Goal: Task Accomplishment & Management: Manage account settings

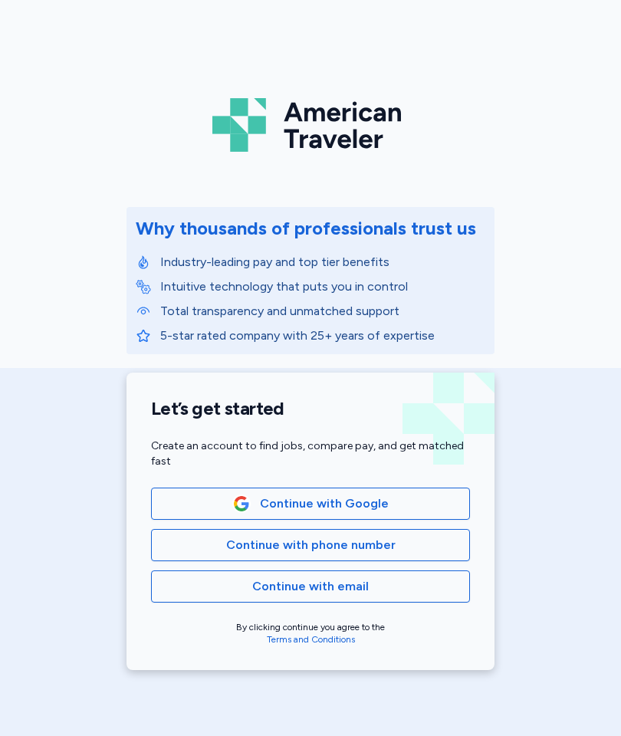
click at [409, 591] on span "Continue with email" at bounding box center [310, 586] width 293 height 18
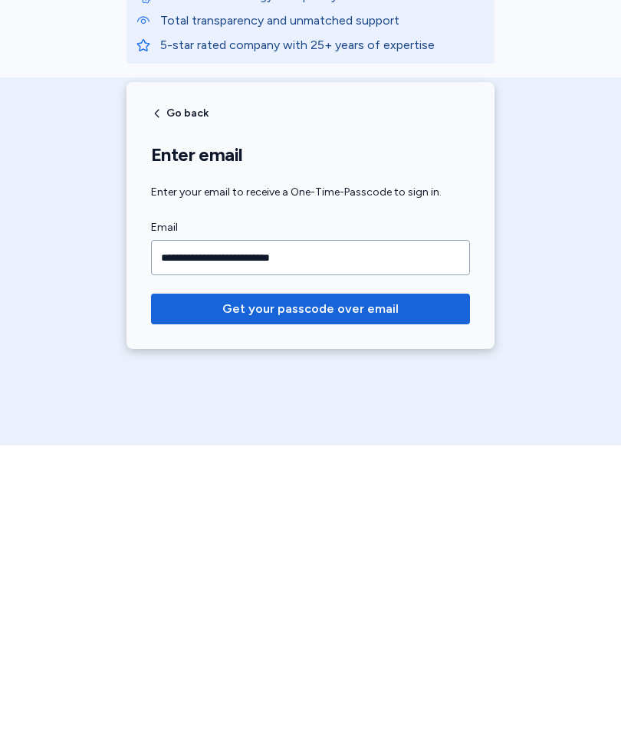
type input "**********"
click at [232, 591] on span "Get your passcode over email" at bounding box center [310, 600] width 176 height 18
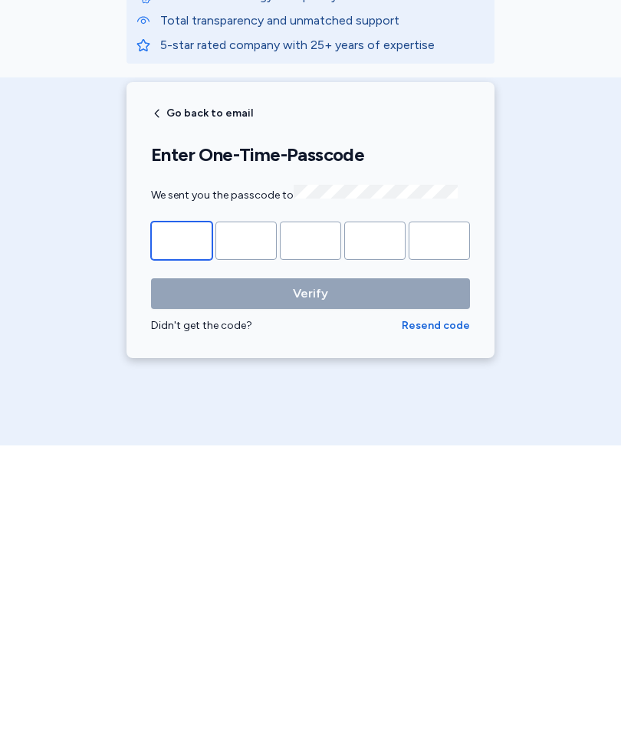
type input "*"
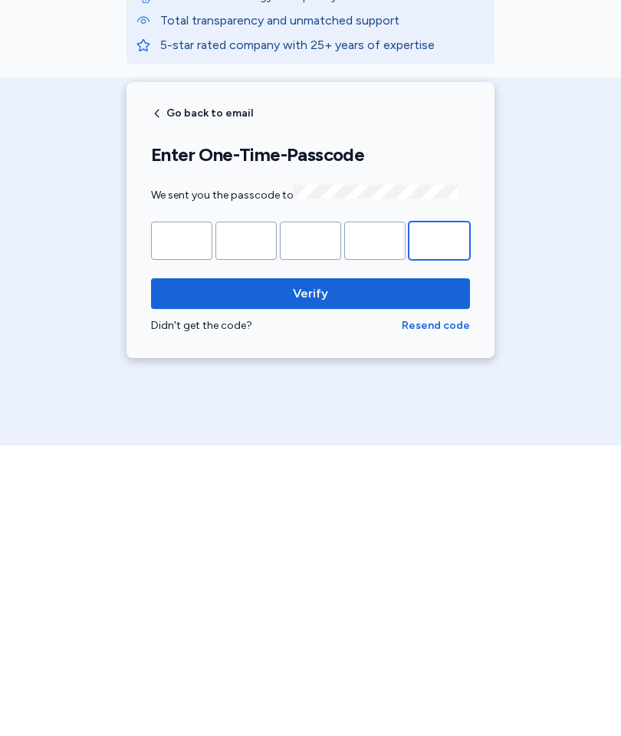
type input "*"
click at [336, 575] on span "Verify" at bounding box center [310, 584] width 294 height 18
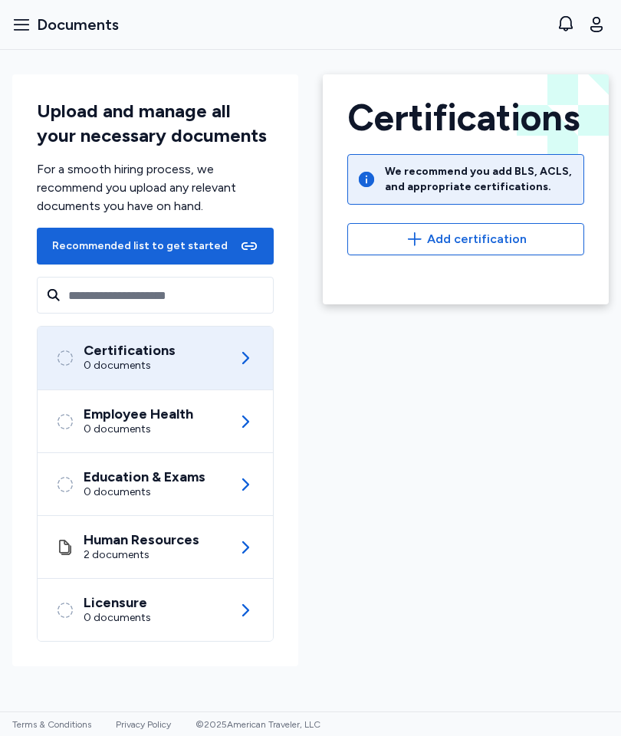
scroll to position [21, 0]
click at [242, 349] on icon at bounding box center [245, 358] width 18 height 18
click at [163, 248] on div "Recommended list to get started" at bounding box center [140, 246] width 176 height 15
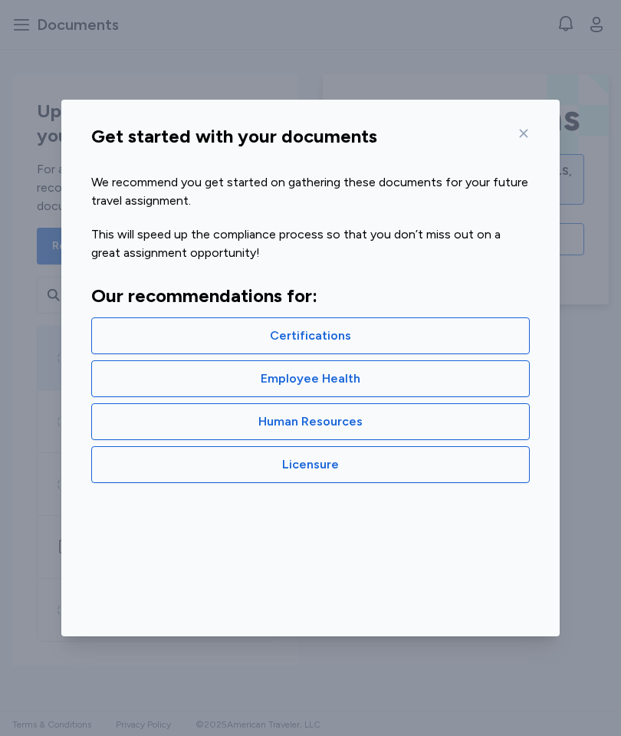
click at [442, 426] on span "Human Resources" at bounding box center [310, 422] width 413 height 18
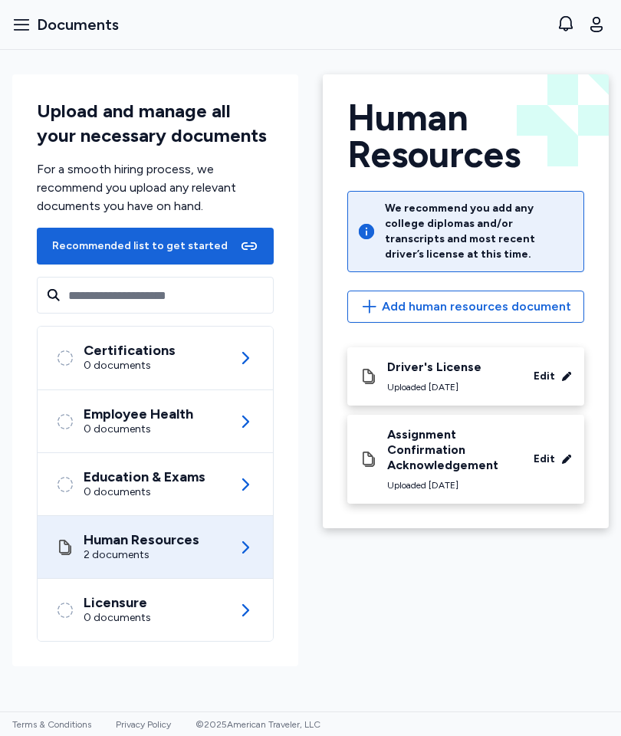
click at [505, 446] on div "Assignment Confirmation Acknowledgement Uploaded Sep 30, 2025" at bounding box center [460, 459] width 146 height 64
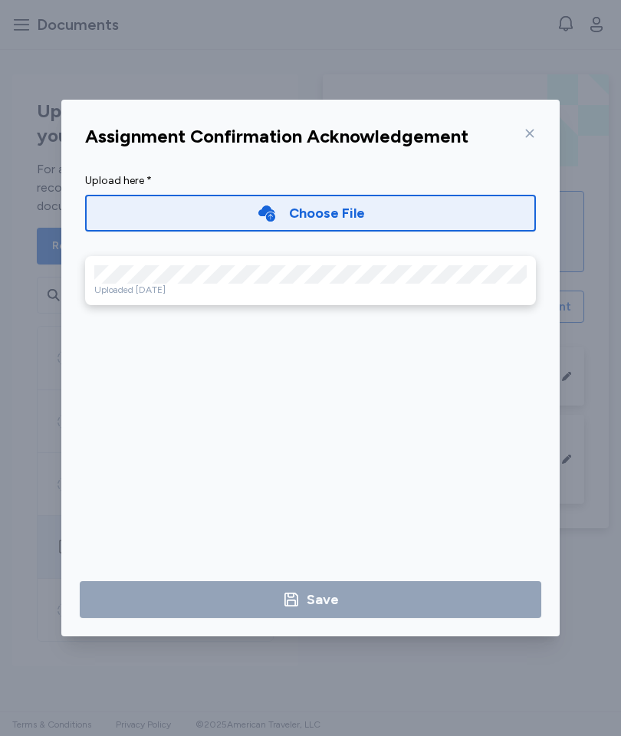
click at [551, 114] on div "Assignment Confirmation Acknowledgement Upload here * Choose File Uploaded Sep …" at bounding box center [310, 368] width 498 height 537
click at [530, 127] on div at bounding box center [527, 133] width 18 height 25
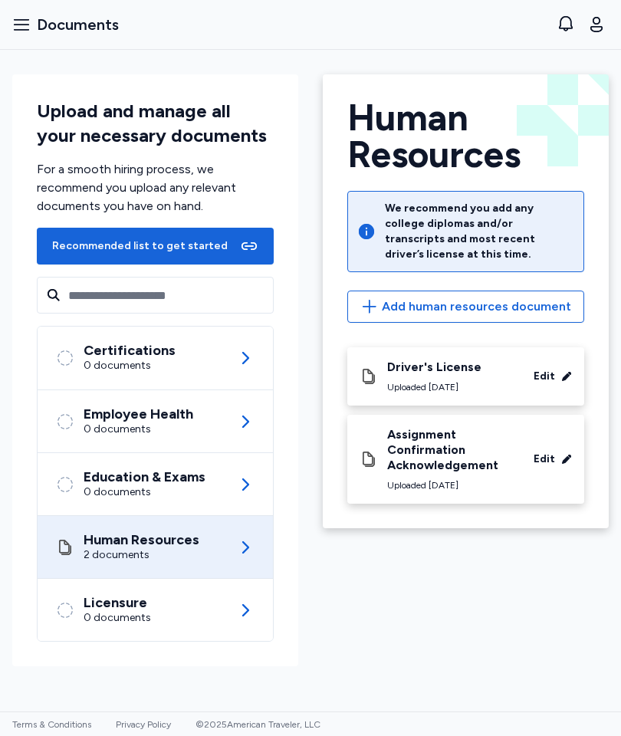
click at [231, 359] on div "Certifications 0 documents" at bounding box center [155, 358] width 199 height 63
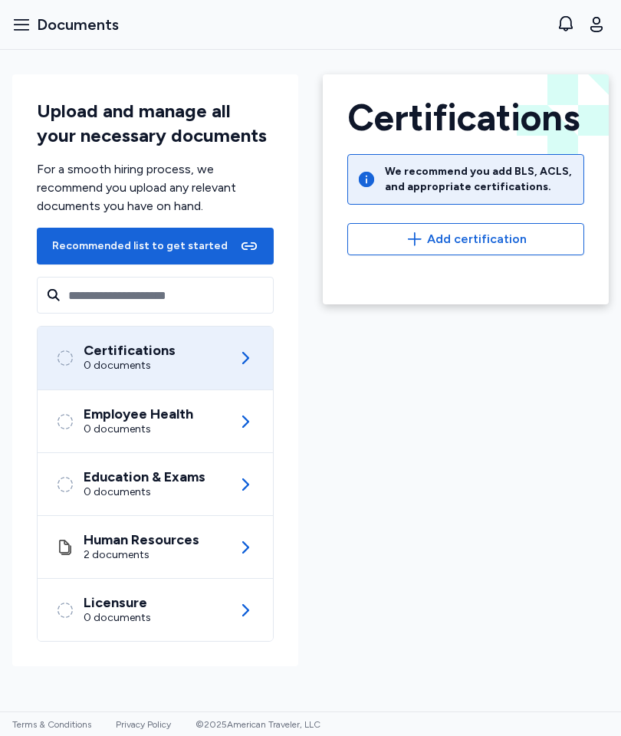
click at [219, 419] on div "Employee Health 0 documents" at bounding box center [155, 421] width 199 height 62
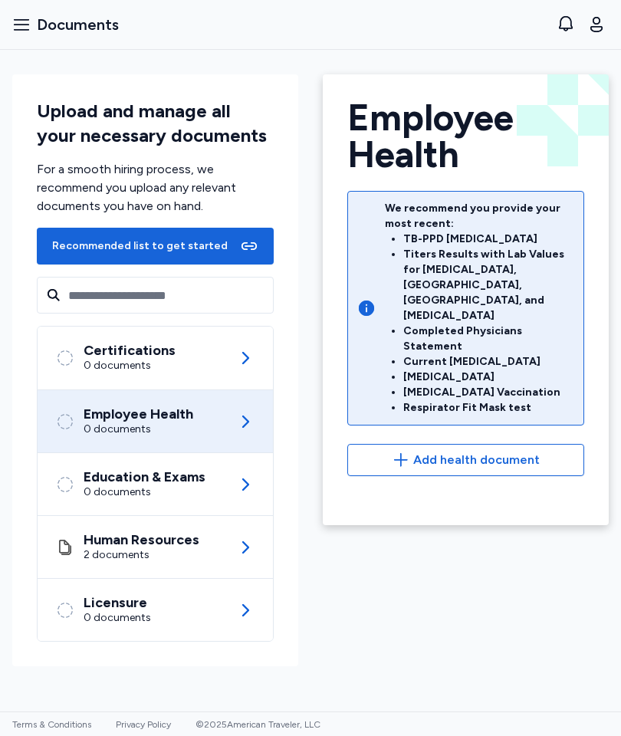
click at [224, 492] on div "Education & Exams 0 documents" at bounding box center [155, 484] width 199 height 62
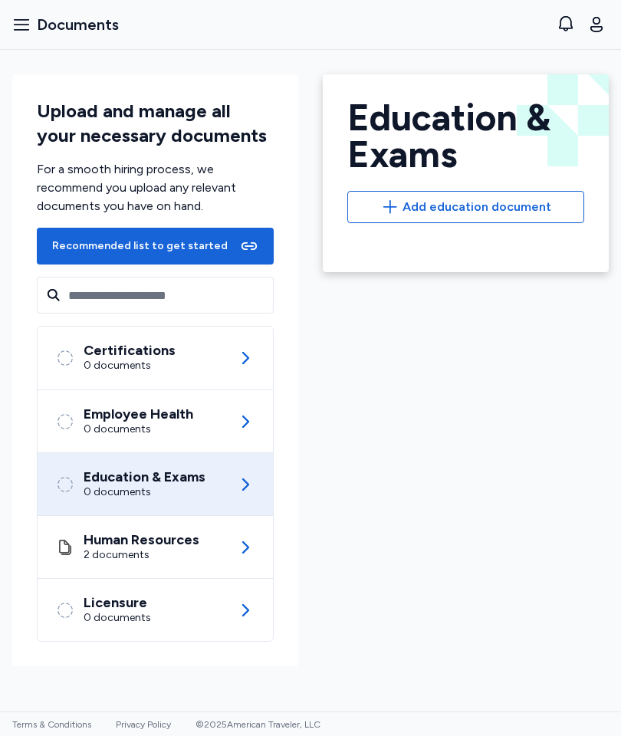
click at [219, 610] on div "Licensure 0 documents" at bounding box center [155, 610] width 199 height 62
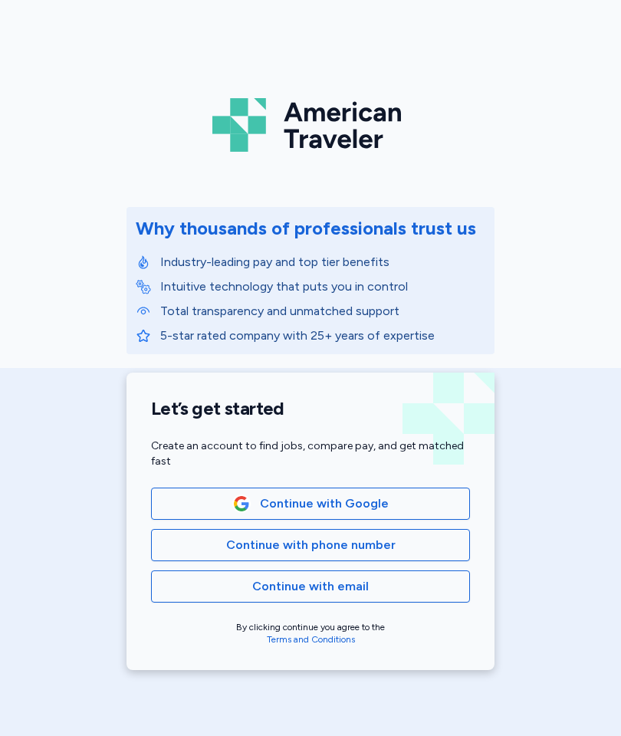
click at [411, 578] on span "Continue with email" at bounding box center [310, 586] width 293 height 18
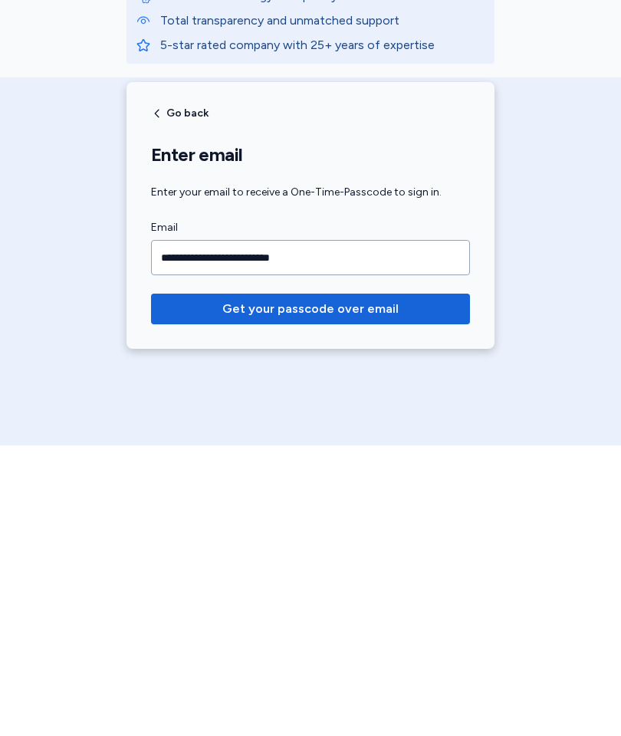
type input "**********"
click at [298, 591] on span "Get your passcode over email" at bounding box center [310, 600] width 176 height 18
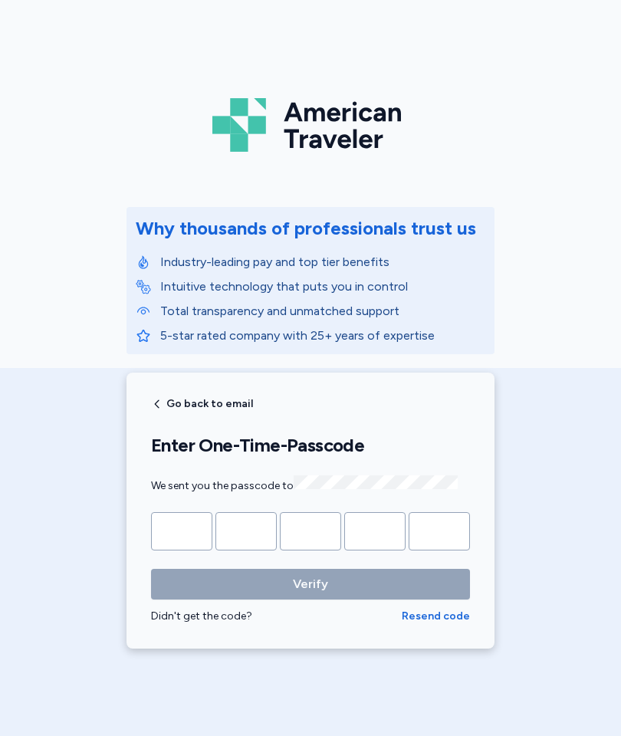
click at [188, 528] on input "Please enter OTP character 1" at bounding box center [181, 531] width 61 height 38
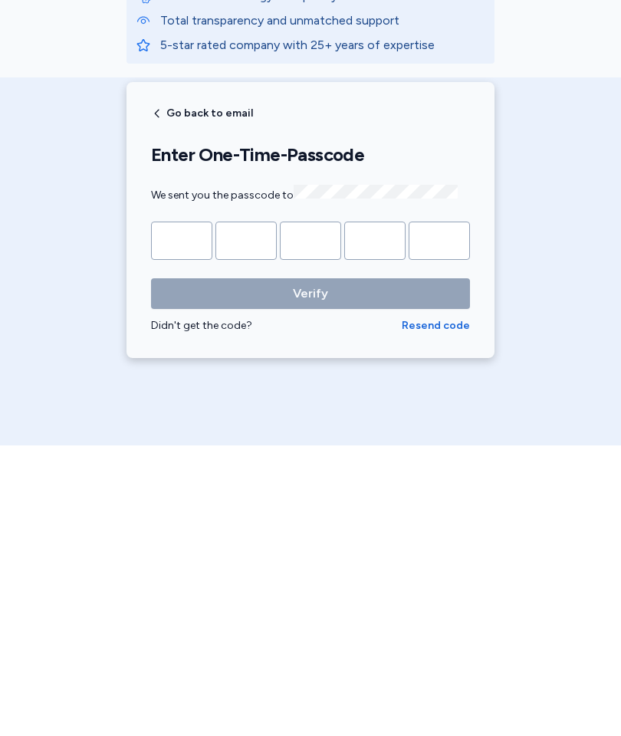
type input "*"
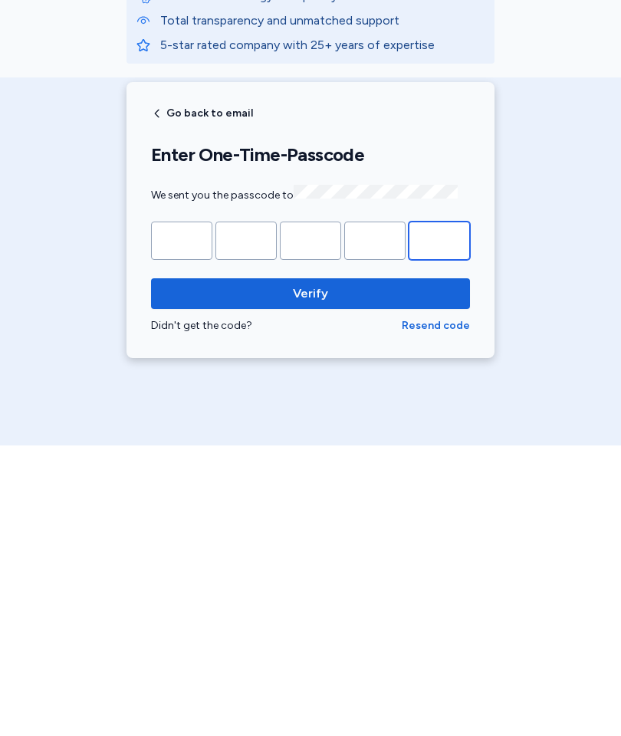
type input "*"
click at [323, 575] on span "Verify" at bounding box center [310, 584] width 35 height 18
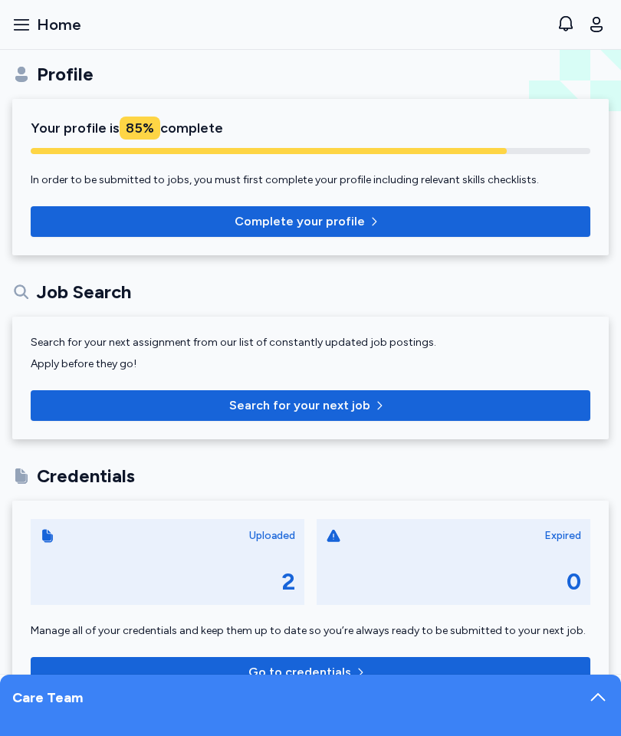
click at [395, 218] on span "Complete your profile" at bounding box center [310, 221] width 535 height 18
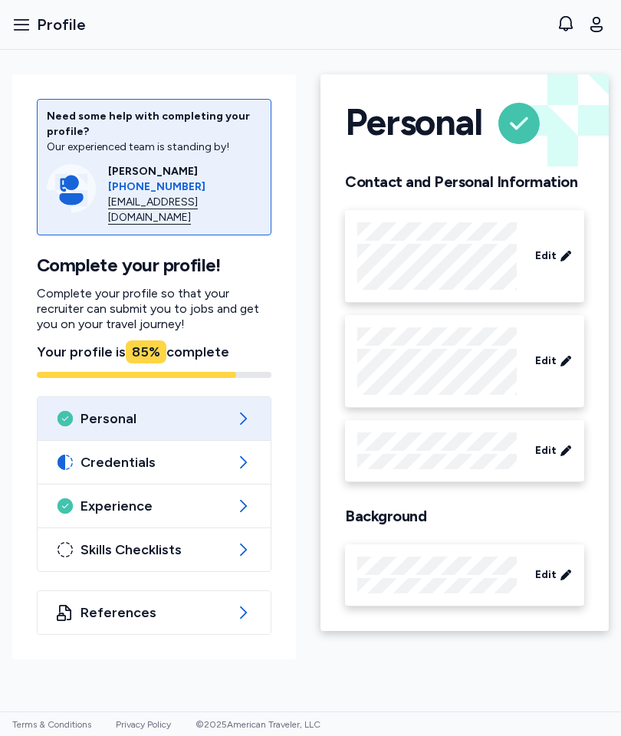
click at [251, 456] on icon at bounding box center [243, 462] width 18 height 18
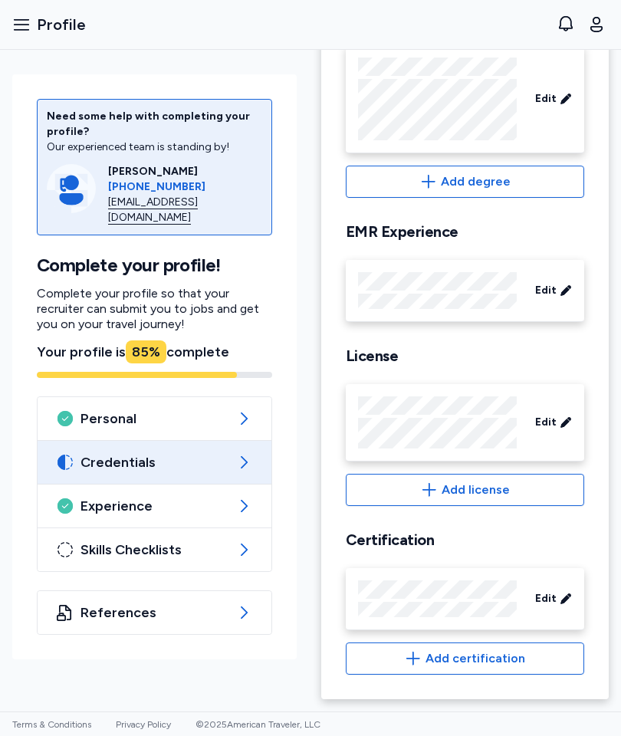
scroll to position [320, 0]
click at [492, 662] on span "Add certification" at bounding box center [476, 659] width 100 height 18
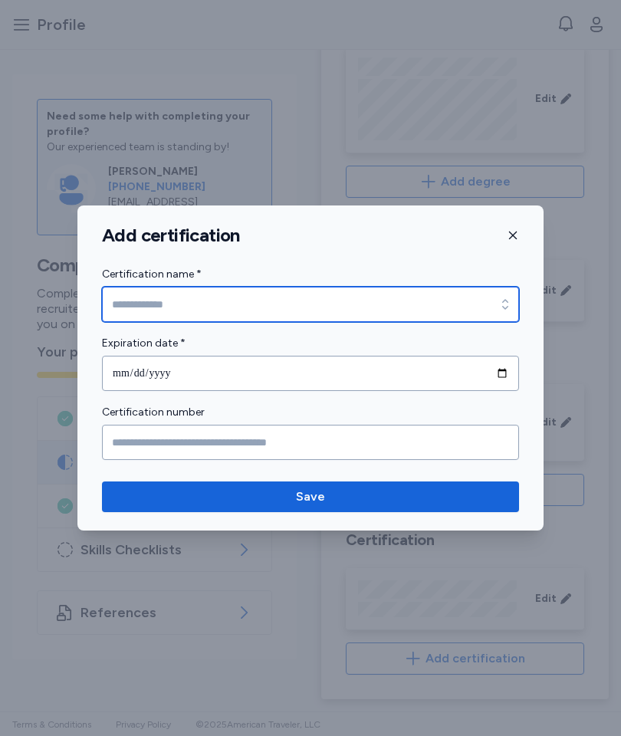
click at [444, 317] on input "Certification name *" at bounding box center [310, 304] width 417 height 35
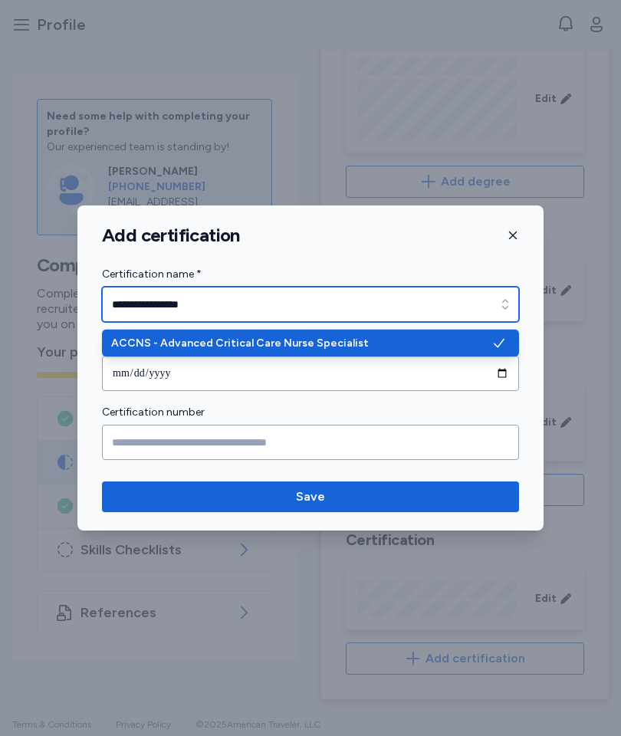
type input "*******"
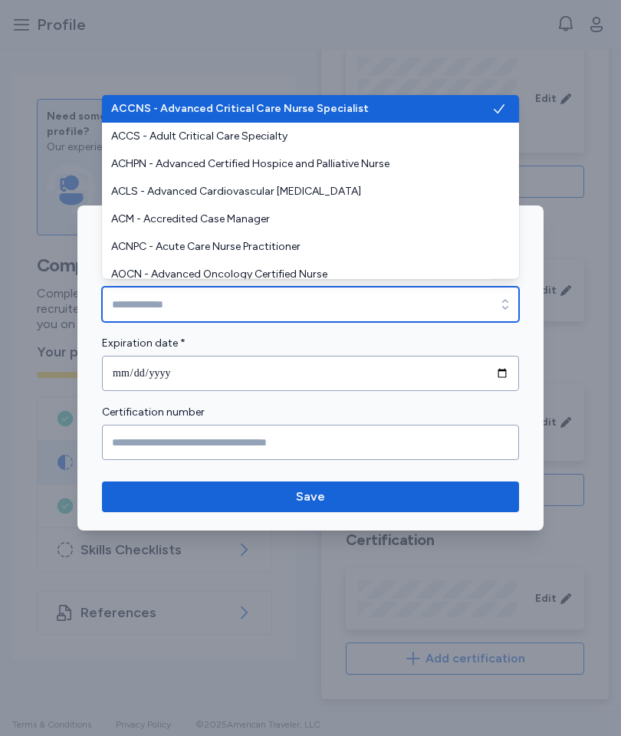
type input "**********"
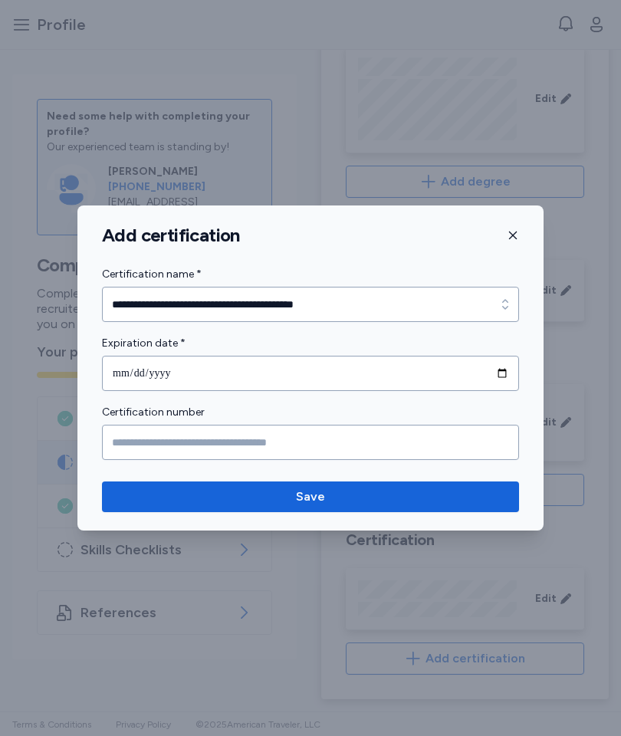
click at [600, 319] on div at bounding box center [310, 368] width 621 height 736
click at [511, 239] on icon "button" at bounding box center [513, 235] width 12 height 12
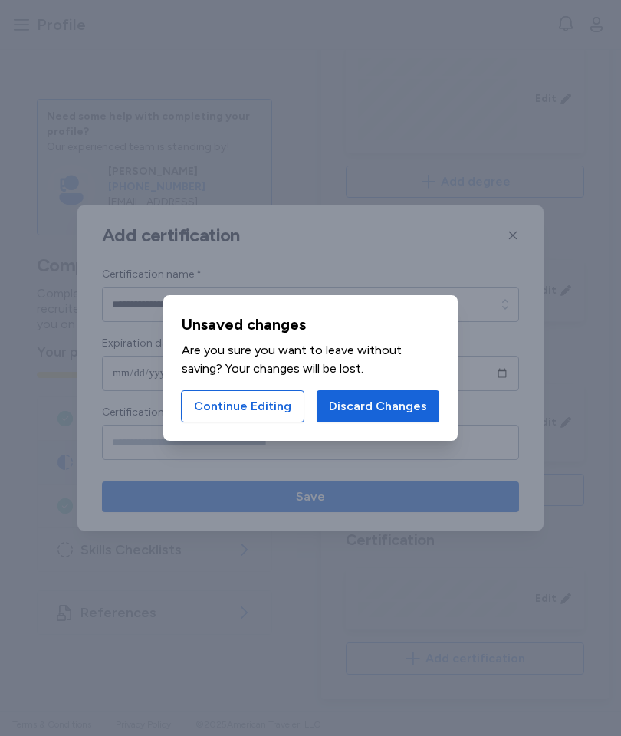
click at [404, 412] on span "Discard Changes" at bounding box center [378, 406] width 98 height 18
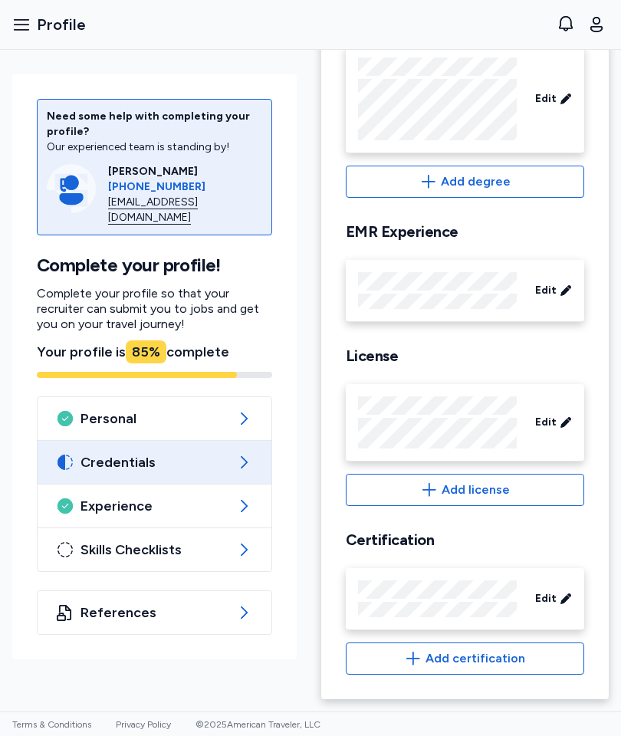
click at [560, 593] on icon at bounding box center [566, 598] width 12 height 15
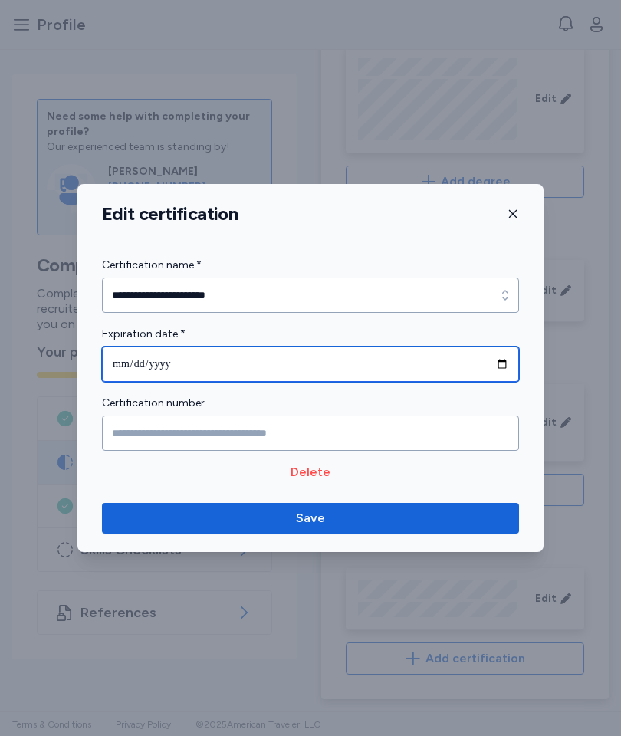
click at [444, 370] on input "**********" at bounding box center [310, 364] width 417 height 35
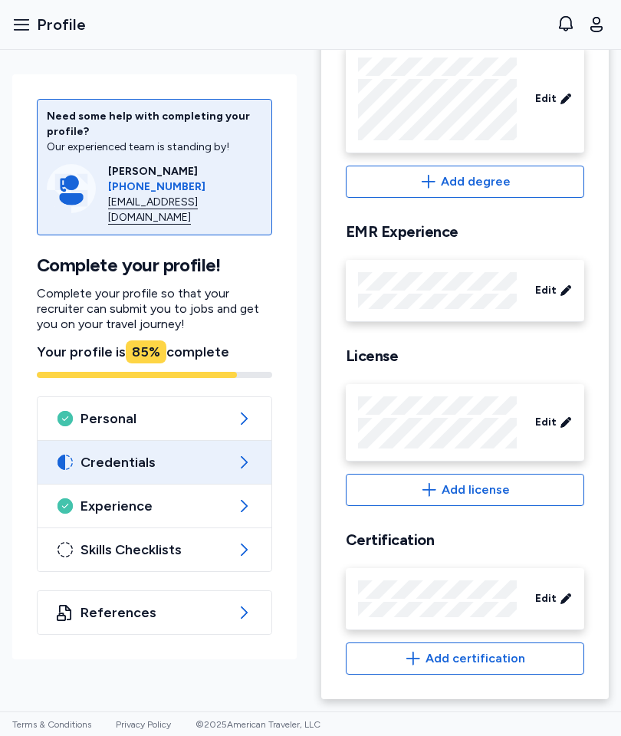
click at [248, 453] on icon at bounding box center [244, 462] width 18 height 18
click at [554, 605] on span "Edit" at bounding box center [545, 598] width 21 height 15
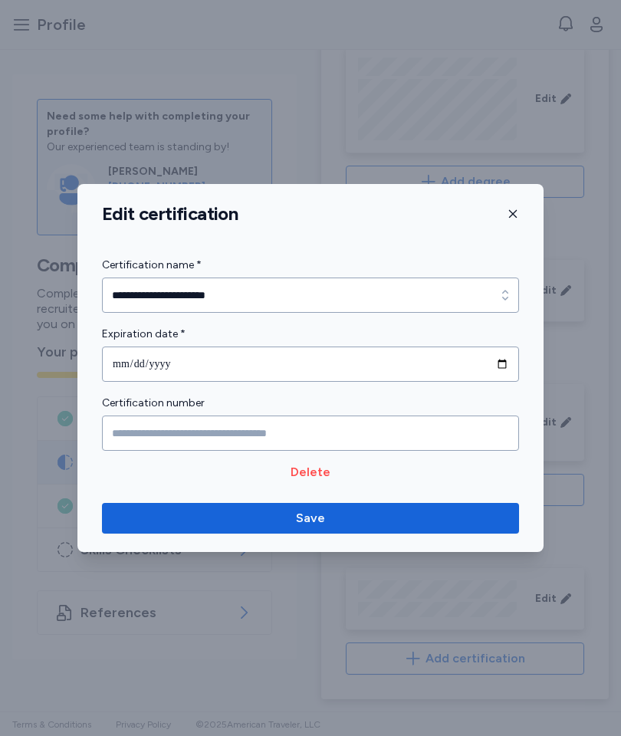
click at [516, 212] on icon "button" at bounding box center [513, 214] width 12 height 12
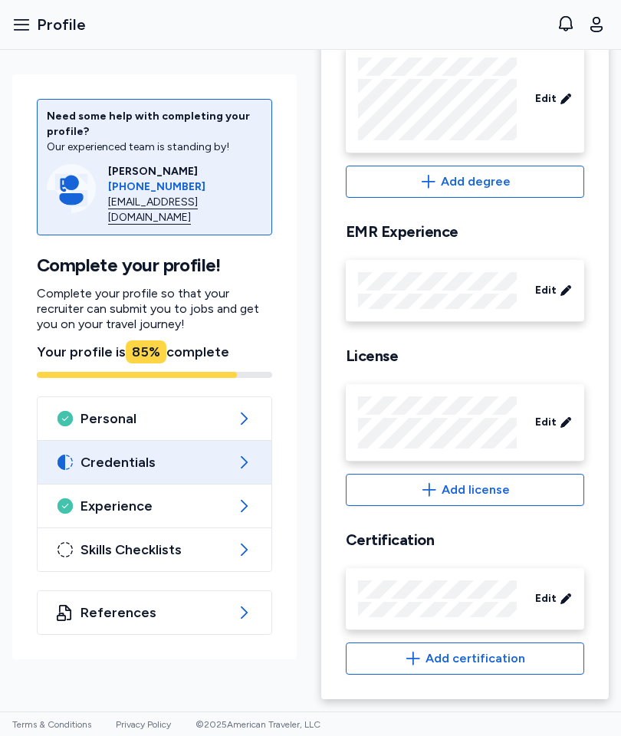
click at [495, 658] on span "Add certification" at bounding box center [476, 659] width 100 height 18
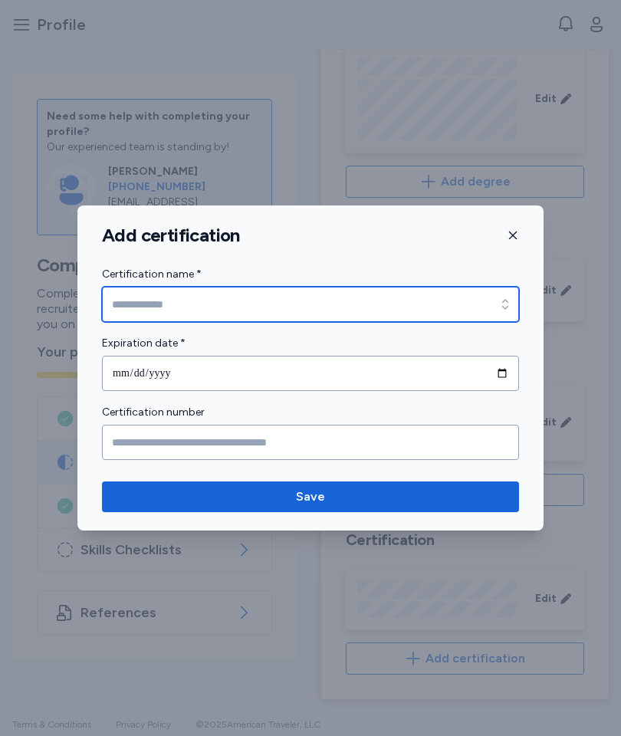
click at [433, 304] on input "Certification name *" at bounding box center [310, 304] width 417 height 35
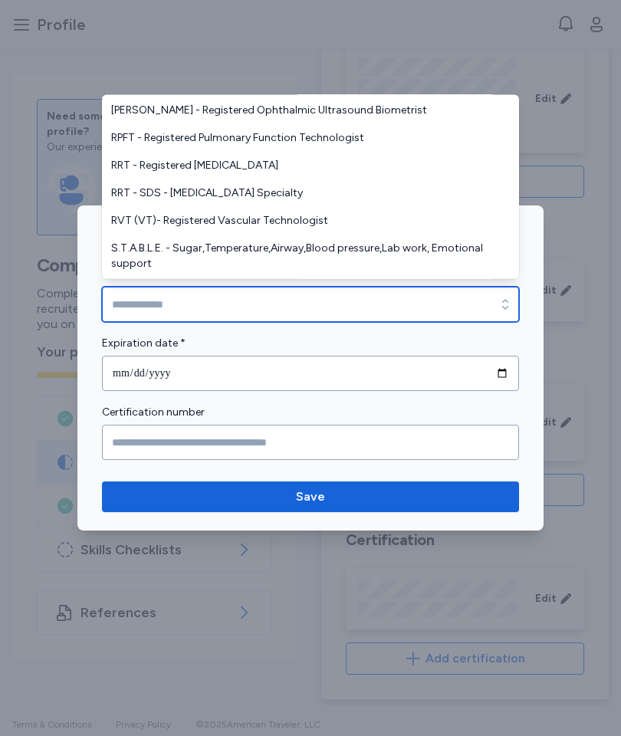
scroll to position [3408, 0]
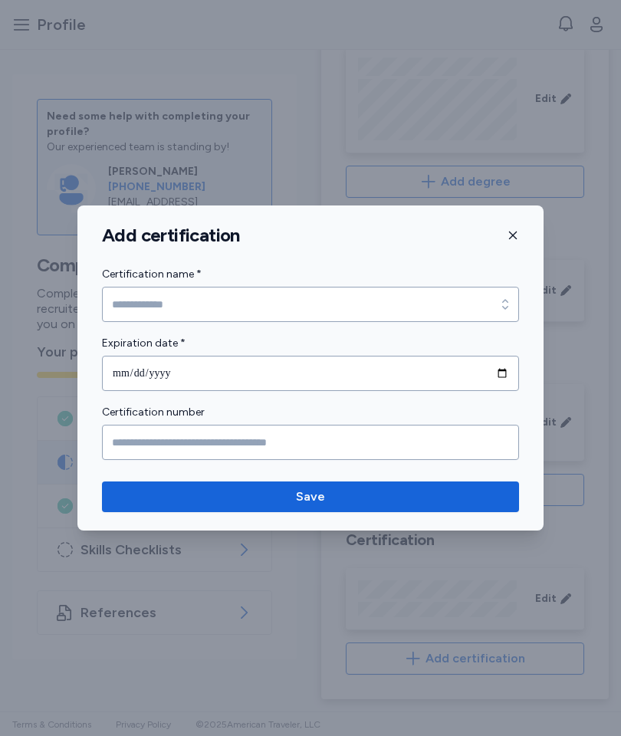
click at [594, 186] on div at bounding box center [310, 368] width 621 height 736
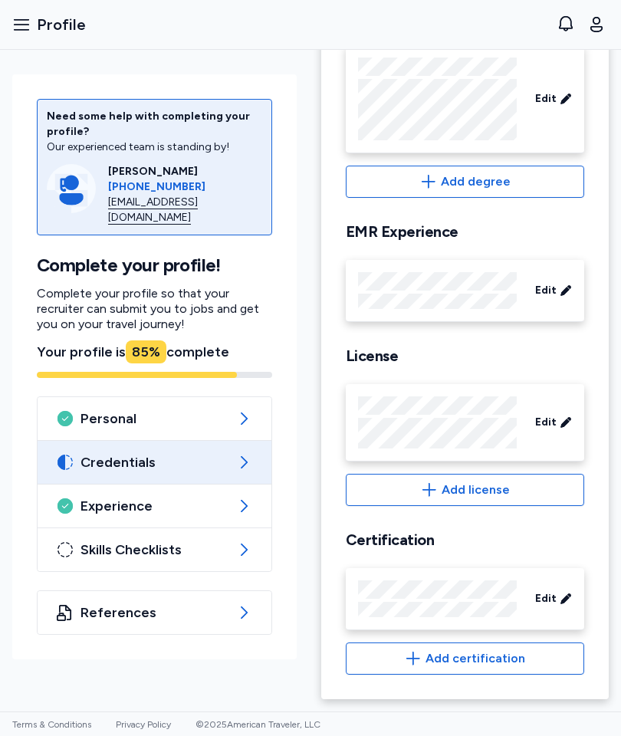
click at [557, 604] on div "Edit" at bounding box center [553, 599] width 49 height 28
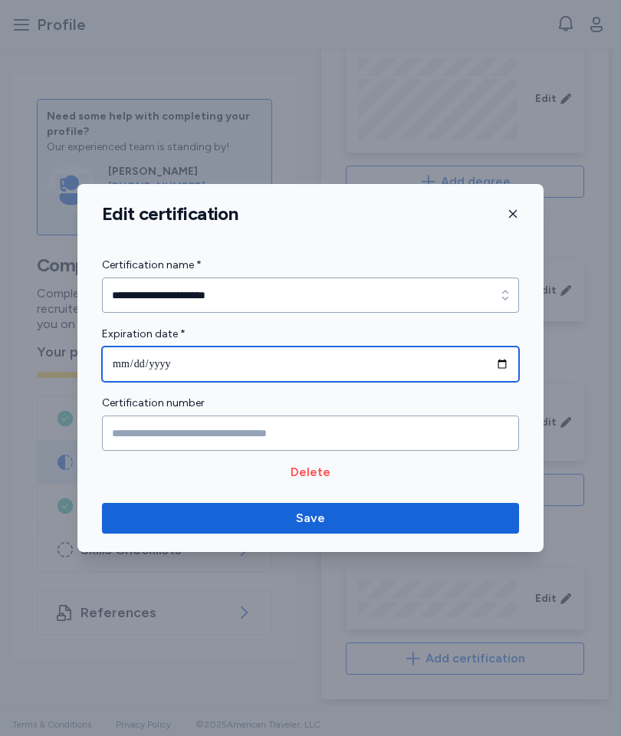
click at [470, 369] on input "**********" at bounding box center [310, 364] width 417 height 35
type input "**********"
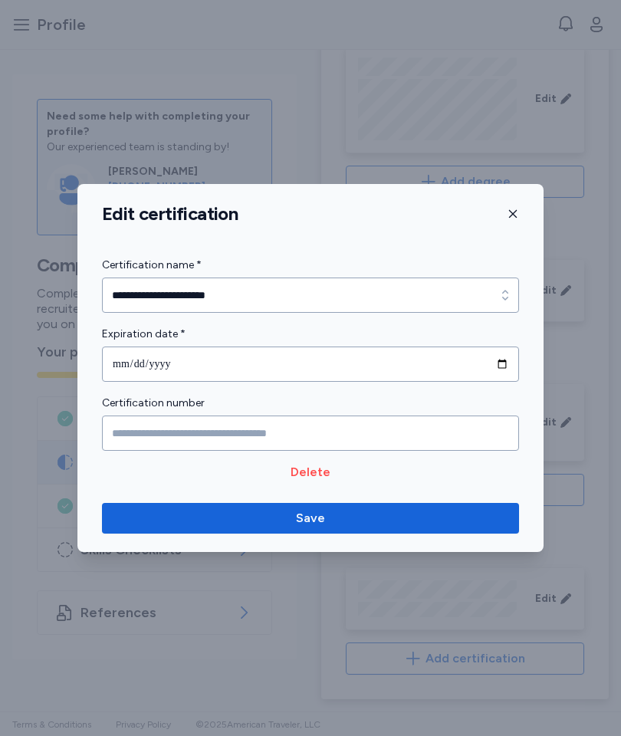
click at [449, 532] on button "Save" at bounding box center [310, 518] width 417 height 31
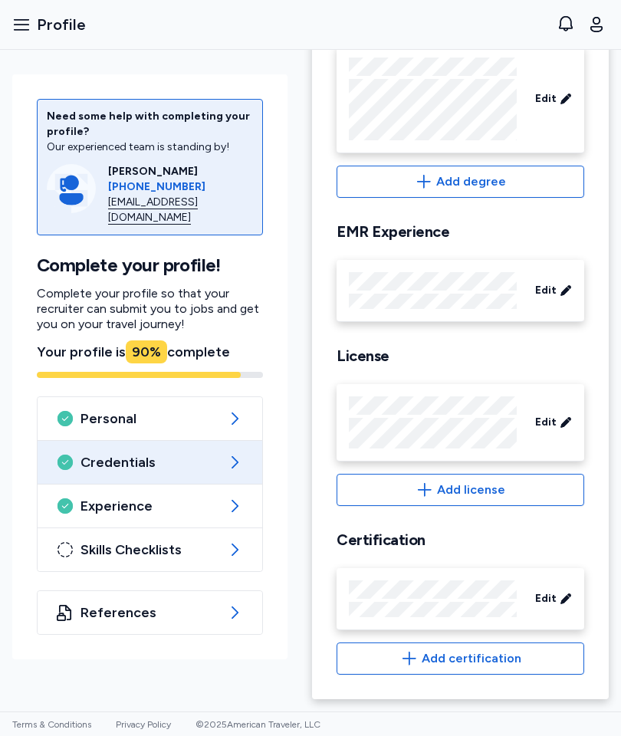
scroll to position [323, 0]
click at [212, 551] on span "Skills Checklists" at bounding box center [150, 550] width 139 height 18
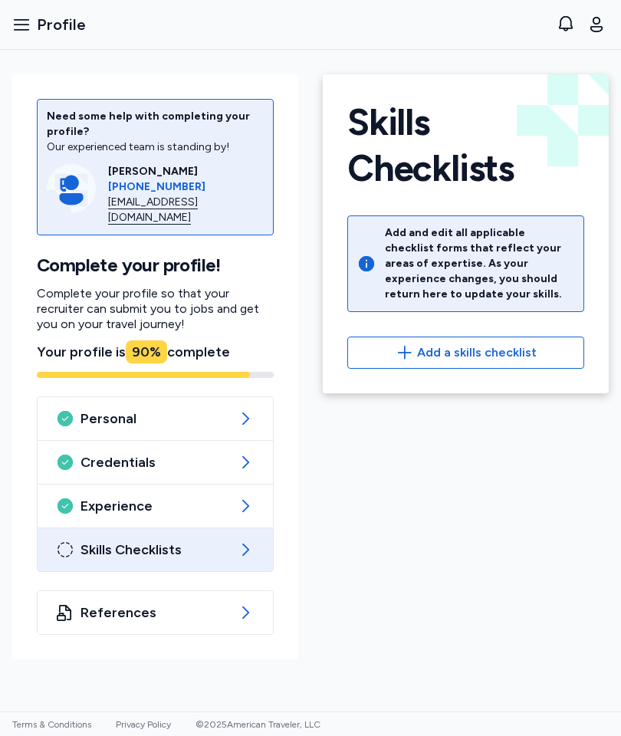
click at [531, 343] on button "Add a skills checklist" at bounding box center [465, 353] width 237 height 32
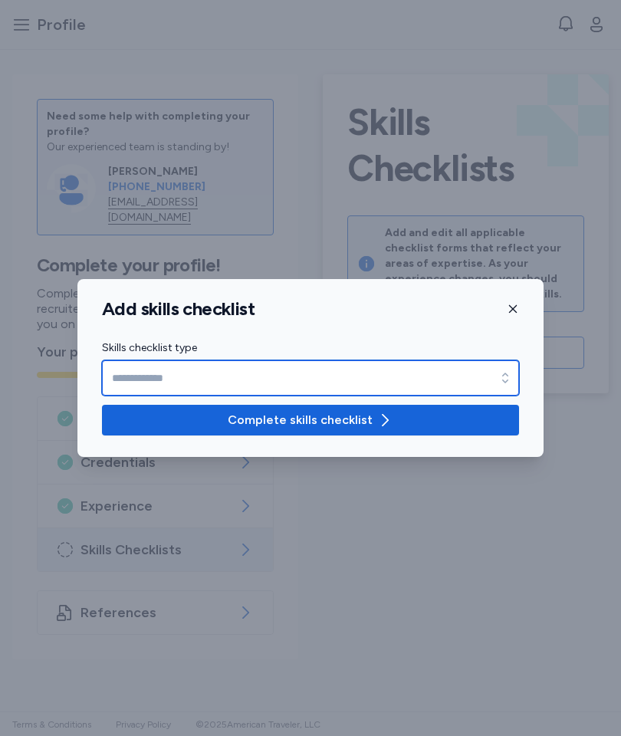
click at [494, 382] on div "button" at bounding box center [506, 377] width 28 height 35
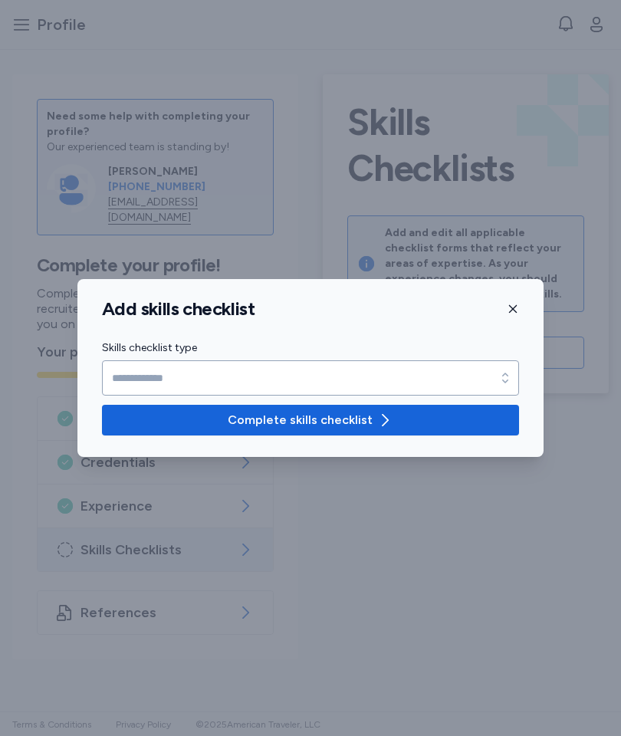
click at [576, 291] on div at bounding box center [310, 368] width 621 height 736
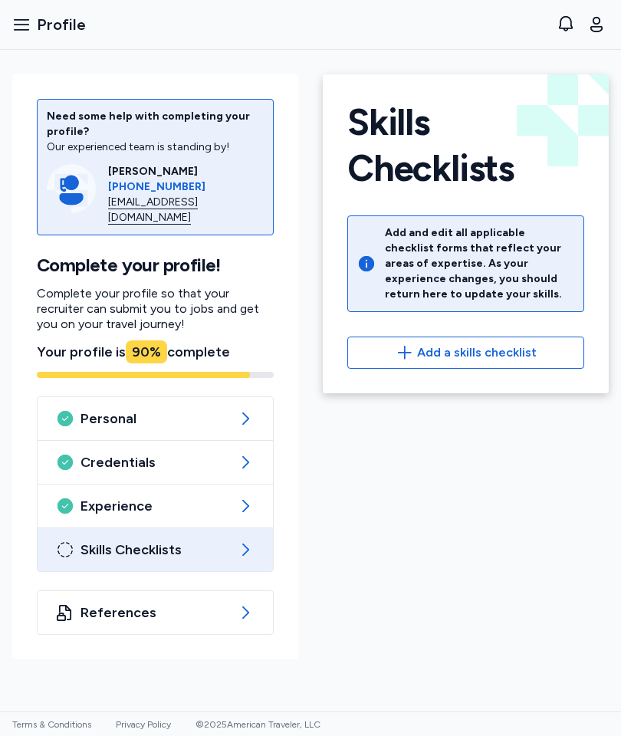
click at [524, 350] on span "Add a skills checklist" at bounding box center [477, 353] width 120 height 18
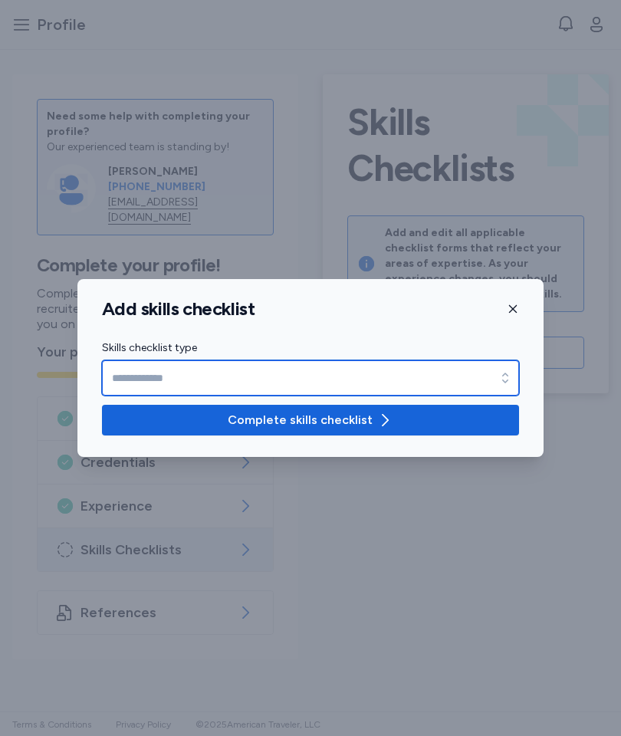
click at [499, 370] on div "button" at bounding box center [506, 377] width 28 height 35
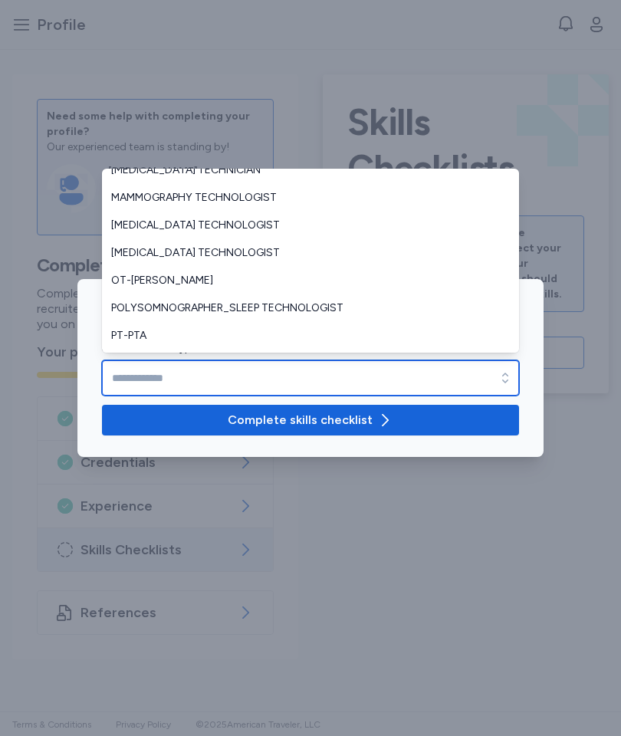
scroll to position [156, 0]
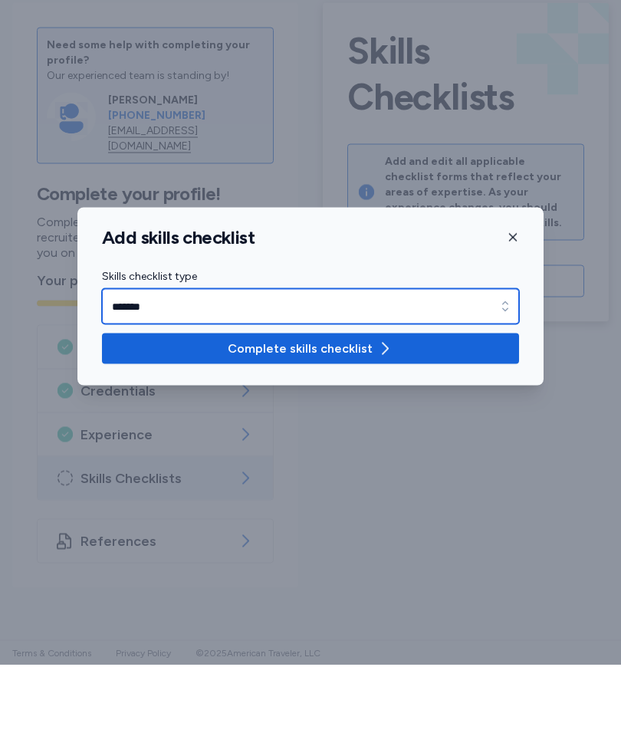
click at [507, 373] on icon "button" at bounding box center [505, 378] width 6 height 10
type input "*******"
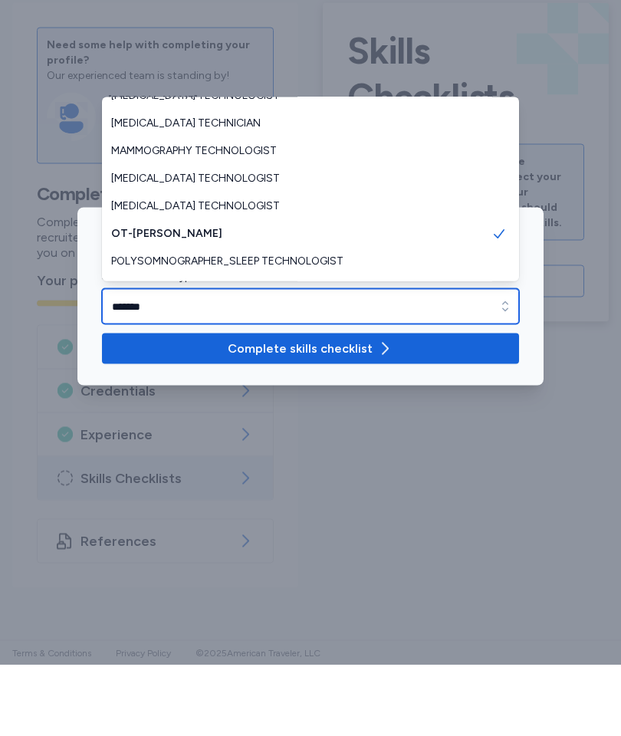
scroll to position [117, 0]
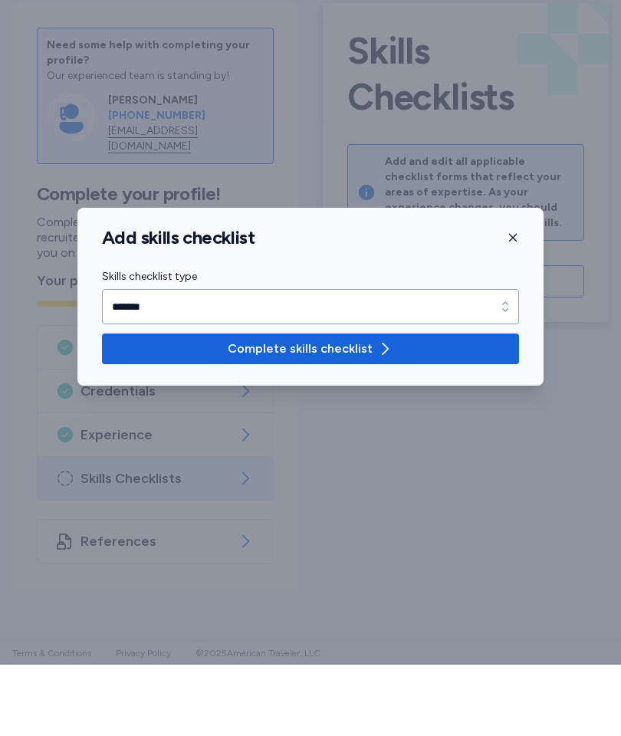
click at [463, 411] on span "Complete skills checklist" at bounding box center [310, 420] width 393 height 18
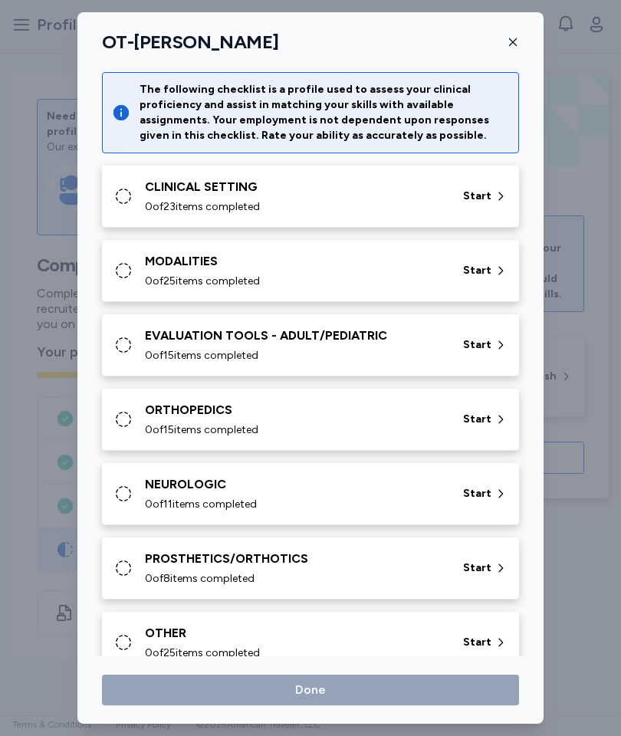
click at [479, 192] on span "Start" at bounding box center [477, 196] width 28 height 15
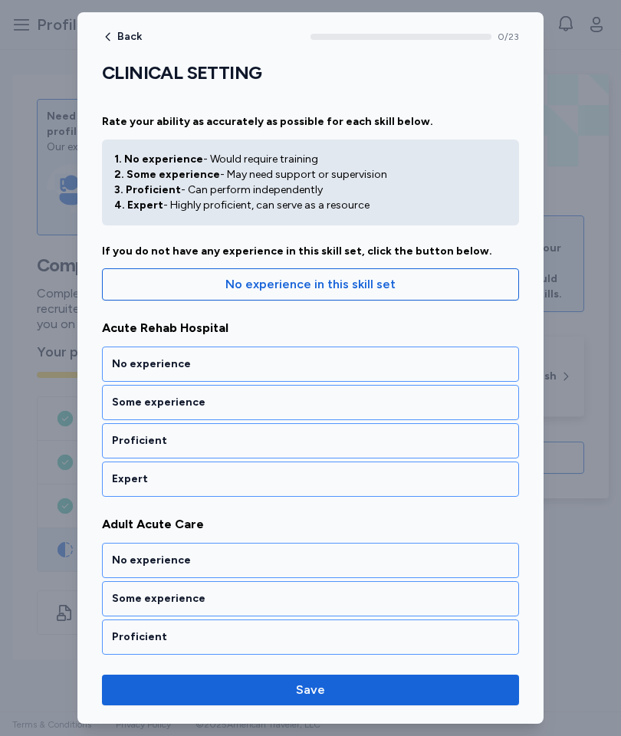
click at [423, 433] on div "Proficient" at bounding box center [310, 440] width 397 height 15
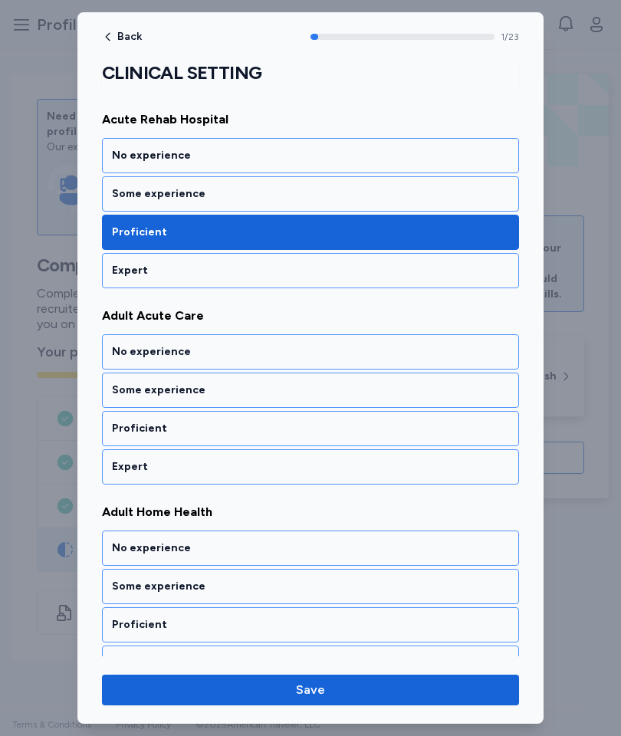
scroll to position [229, 0]
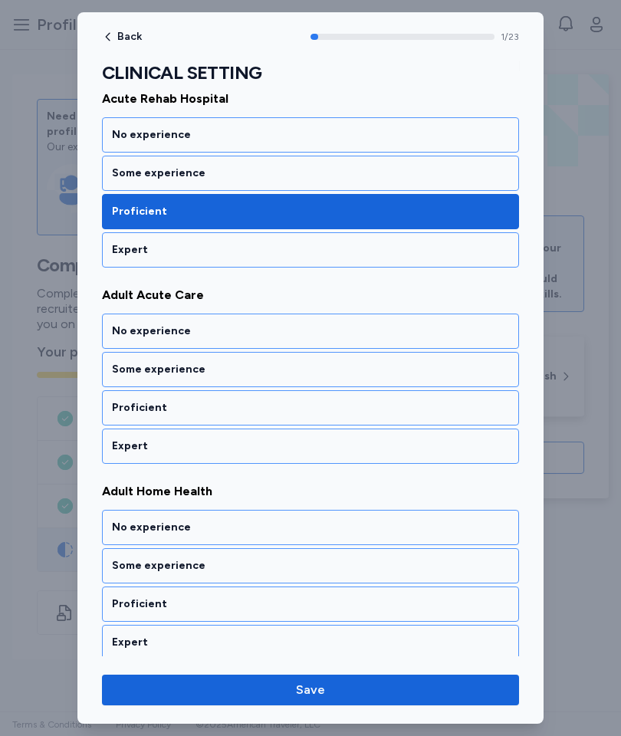
click at [421, 408] on div "Proficient" at bounding box center [310, 407] width 397 height 15
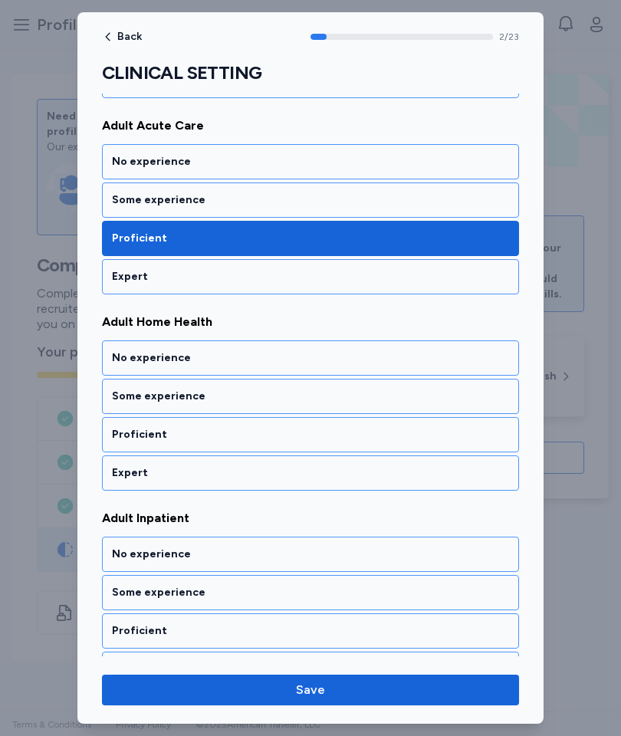
scroll to position [426, 0]
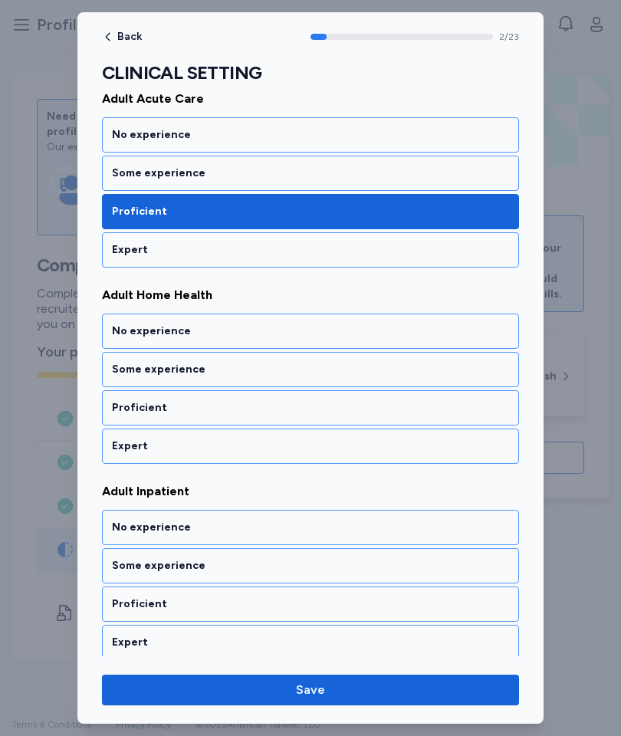
click at [402, 414] on div "Proficient" at bounding box center [310, 407] width 397 height 15
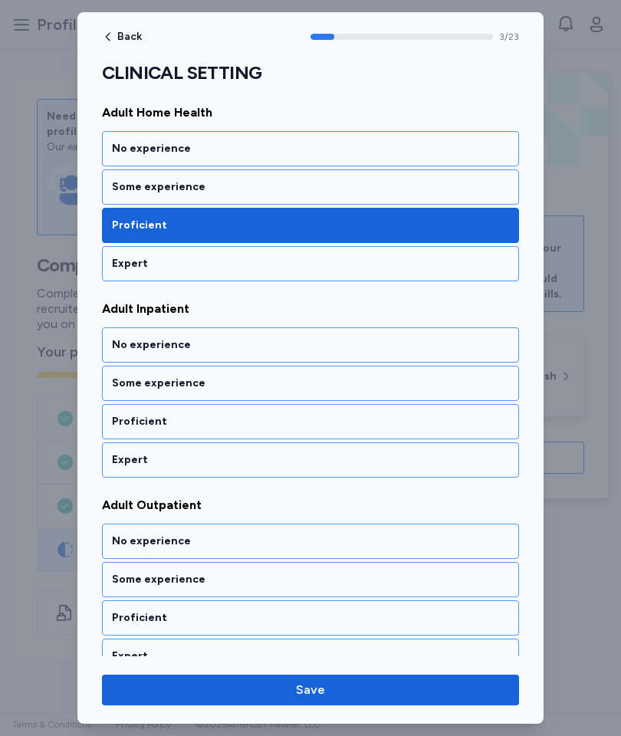
scroll to position [622, 0]
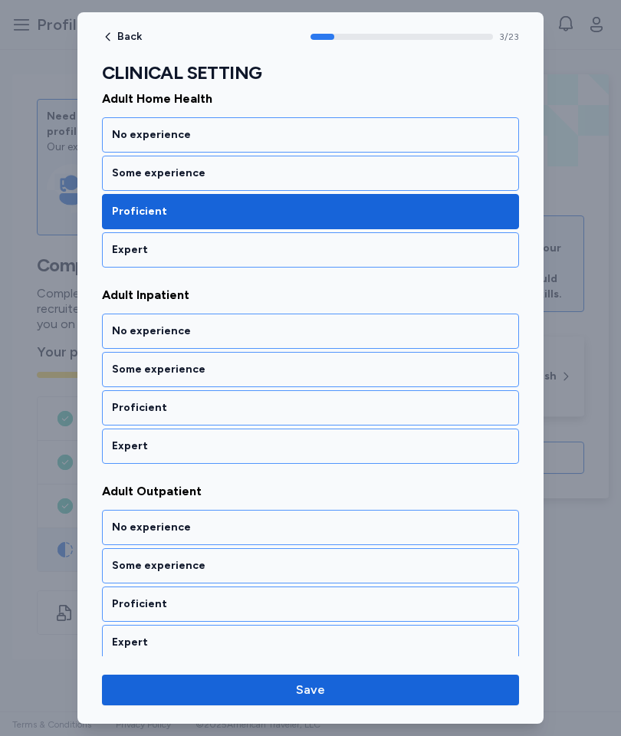
click at [396, 407] on div "Proficient" at bounding box center [310, 407] width 397 height 15
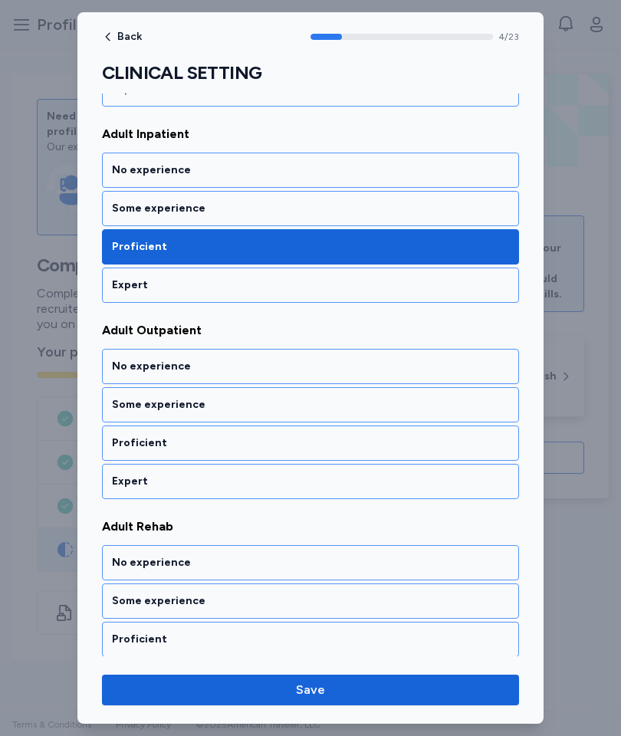
scroll to position [818, 0]
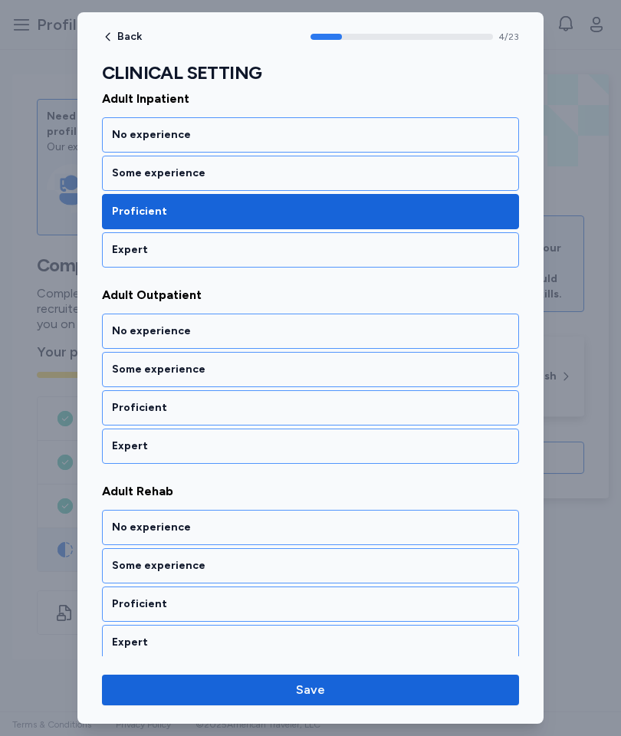
click at [413, 415] on div "Proficient" at bounding box center [310, 407] width 397 height 15
click at [425, 420] on div "Proficient" at bounding box center [310, 407] width 417 height 35
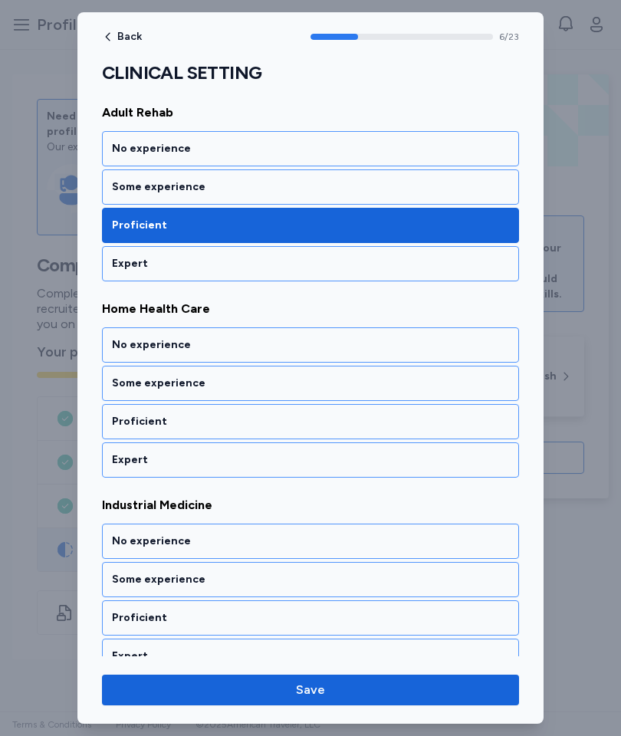
scroll to position [1211, 0]
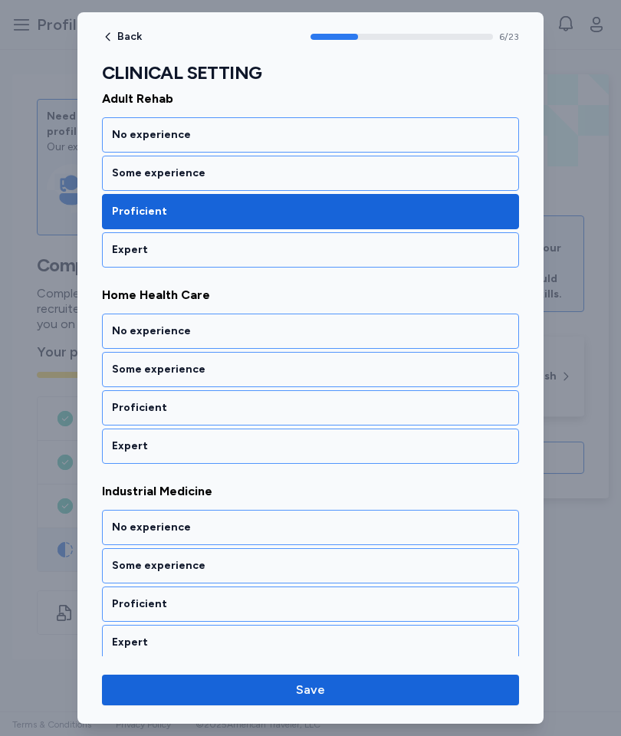
click at [429, 412] on div "Proficient" at bounding box center [310, 407] width 397 height 15
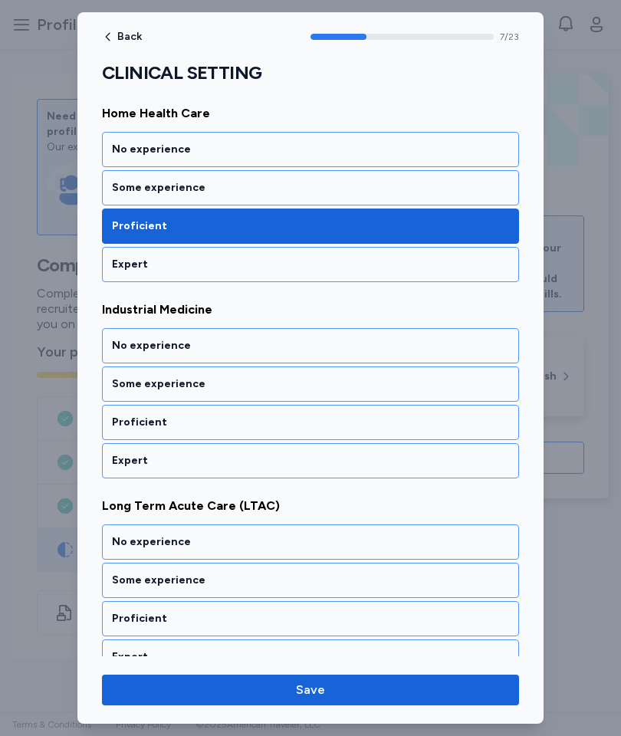
scroll to position [1407, 0]
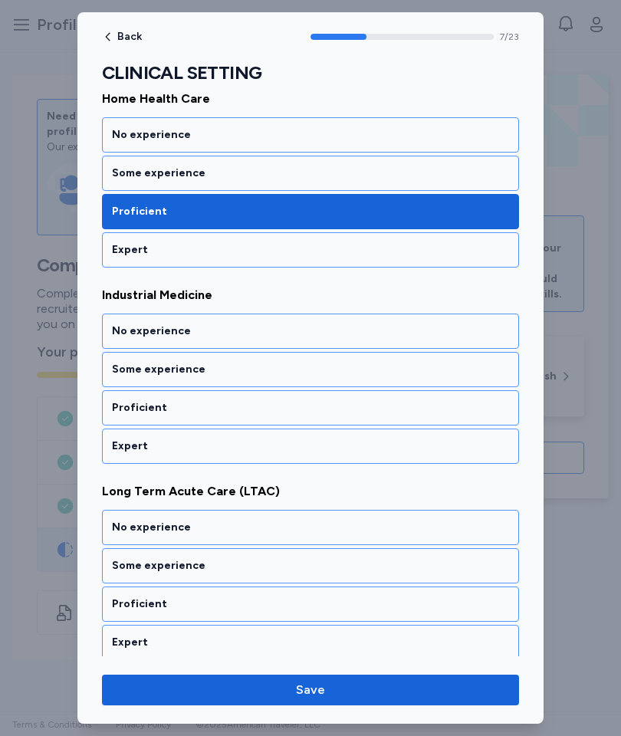
click at [441, 372] on div "Some experience" at bounding box center [310, 369] width 397 height 15
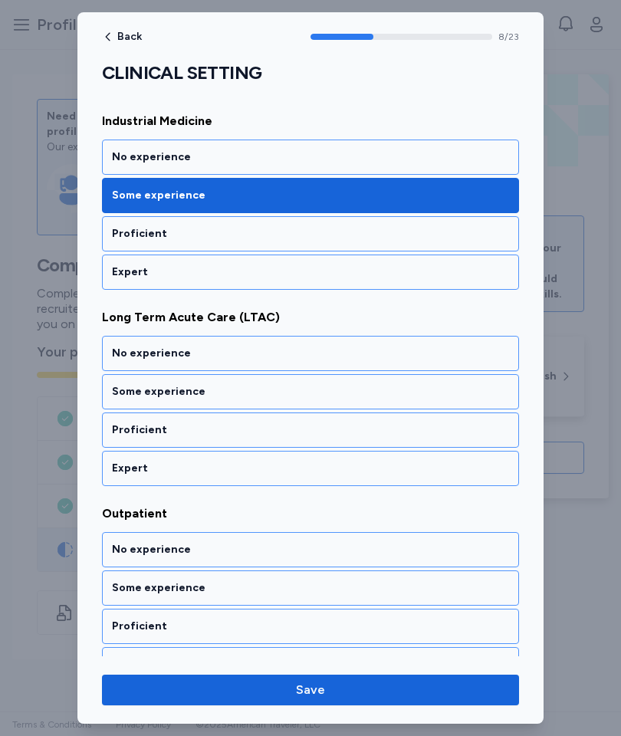
scroll to position [1604, 0]
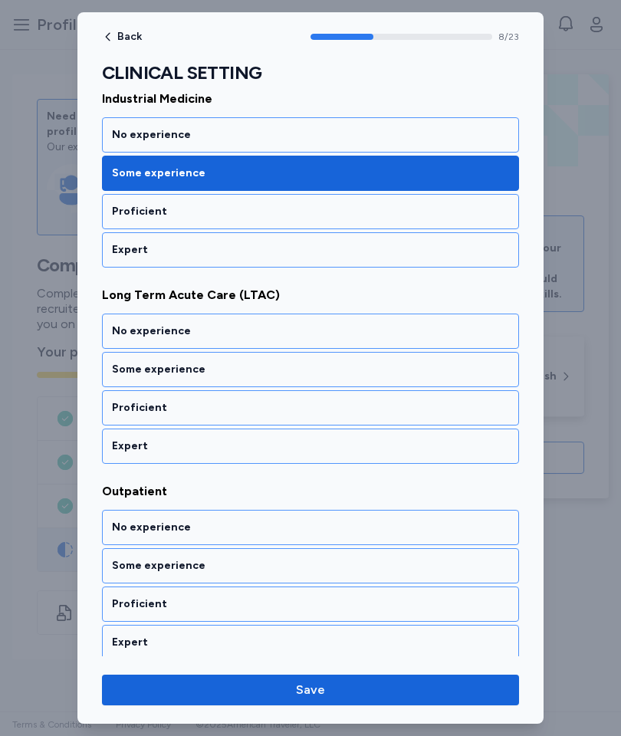
click at [429, 415] on div "Proficient" at bounding box center [310, 407] width 397 height 15
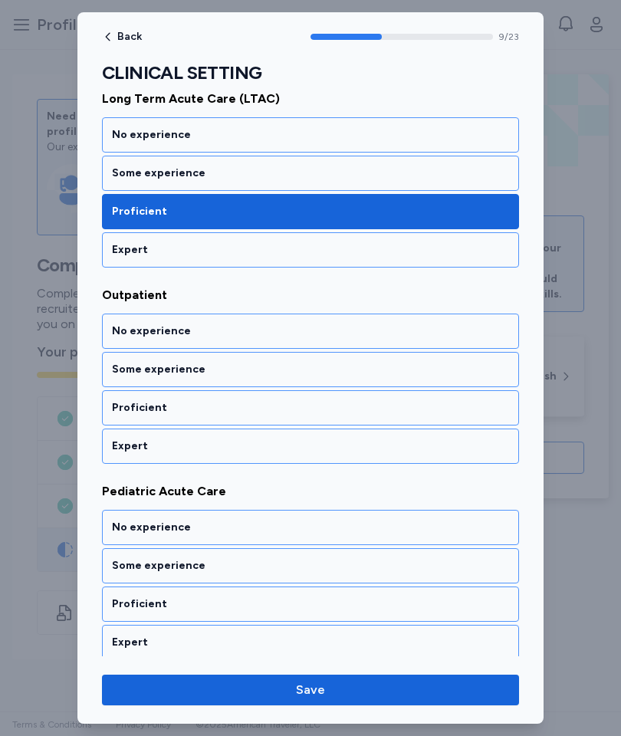
click at [429, 411] on div "Proficient" at bounding box center [310, 407] width 397 height 15
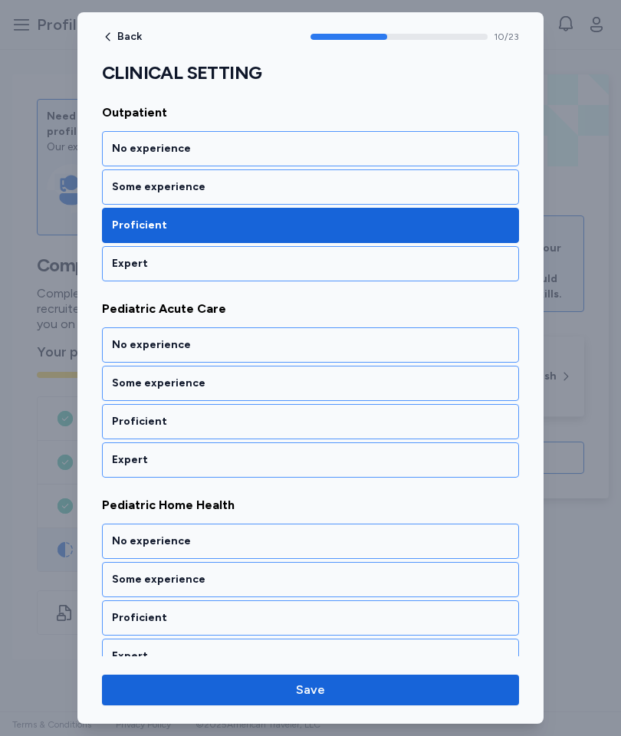
scroll to position [1996, 0]
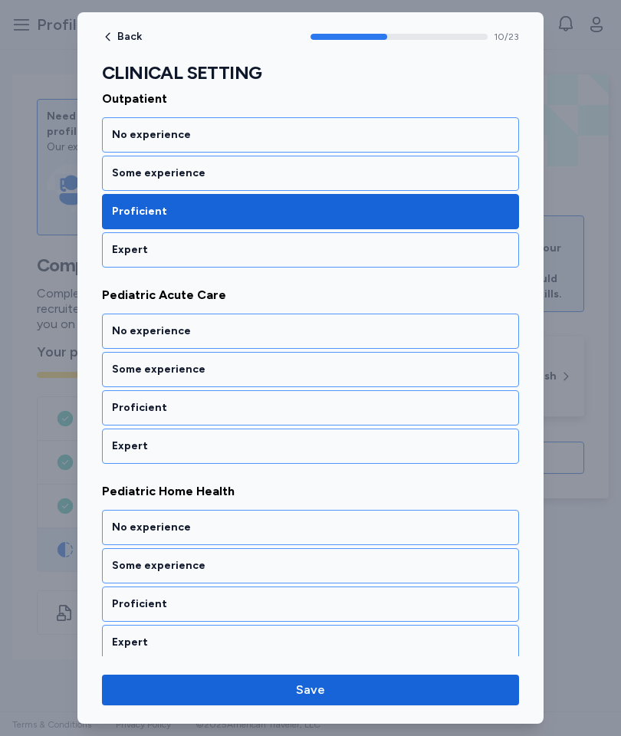
click at [434, 372] on div "Some experience" at bounding box center [310, 369] width 397 height 15
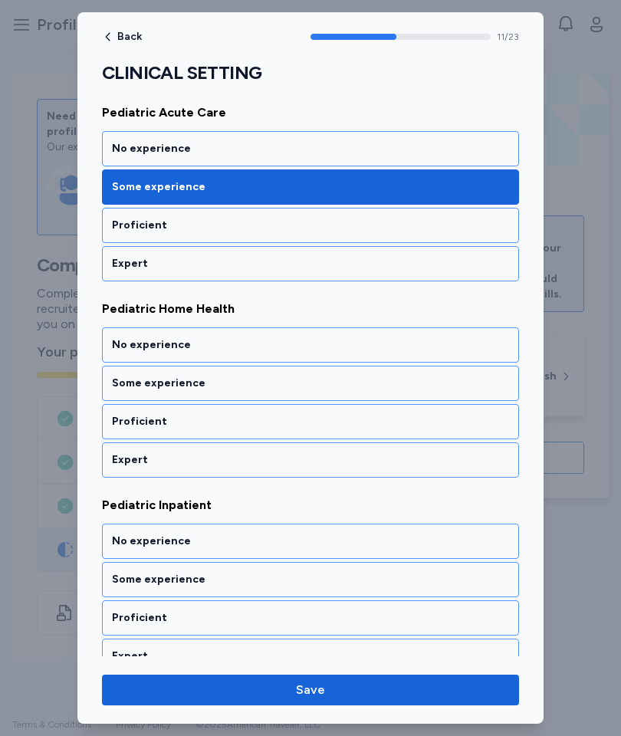
scroll to position [2193, 0]
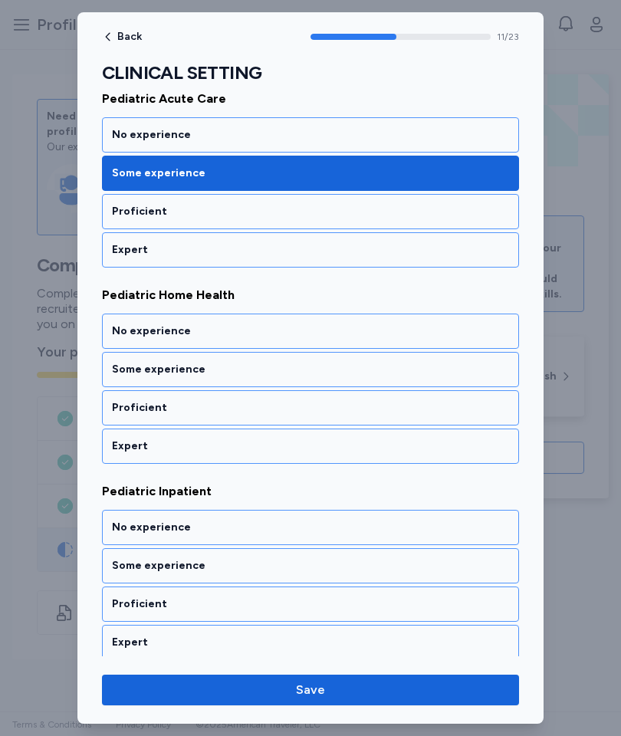
click at [424, 373] on div "Some experience" at bounding box center [310, 369] width 397 height 15
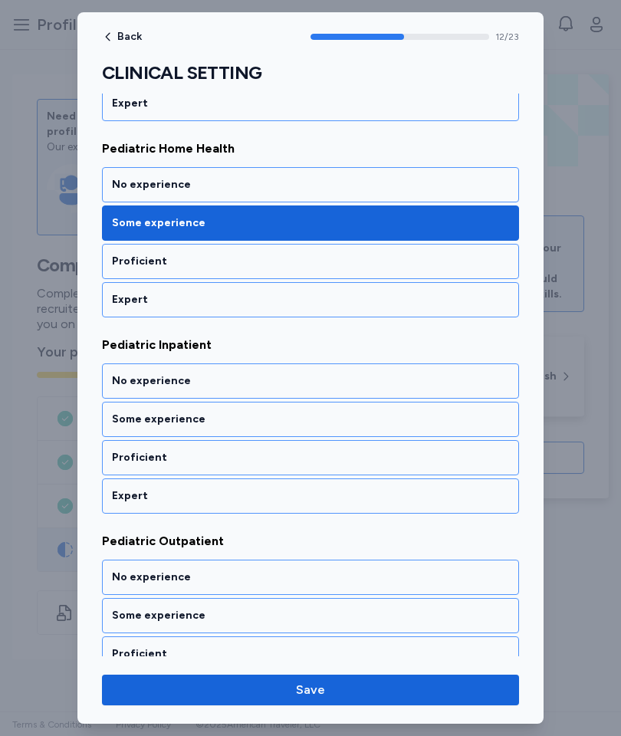
scroll to position [2389, 0]
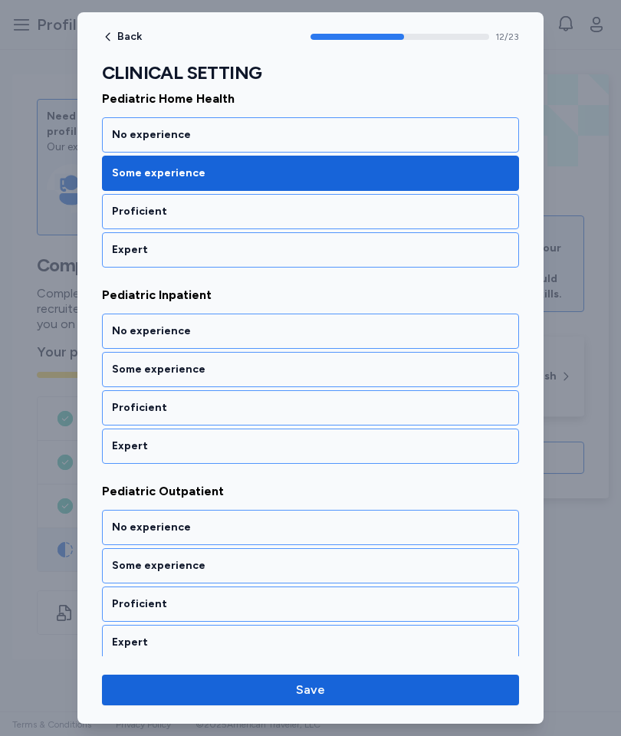
click at [436, 372] on div "Some experience" at bounding box center [310, 369] width 397 height 15
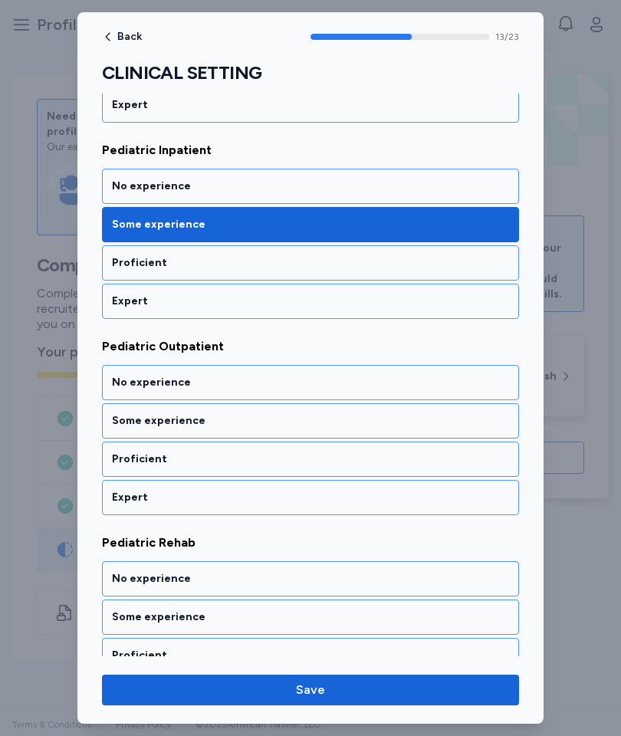
scroll to position [2585, 0]
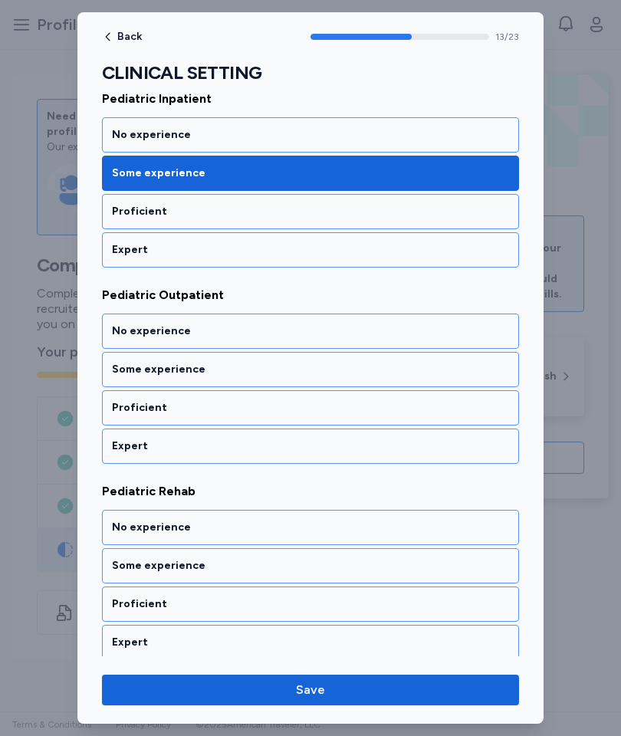
click at [403, 413] on div "Proficient" at bounding box center [310, 407] width 397 height 15
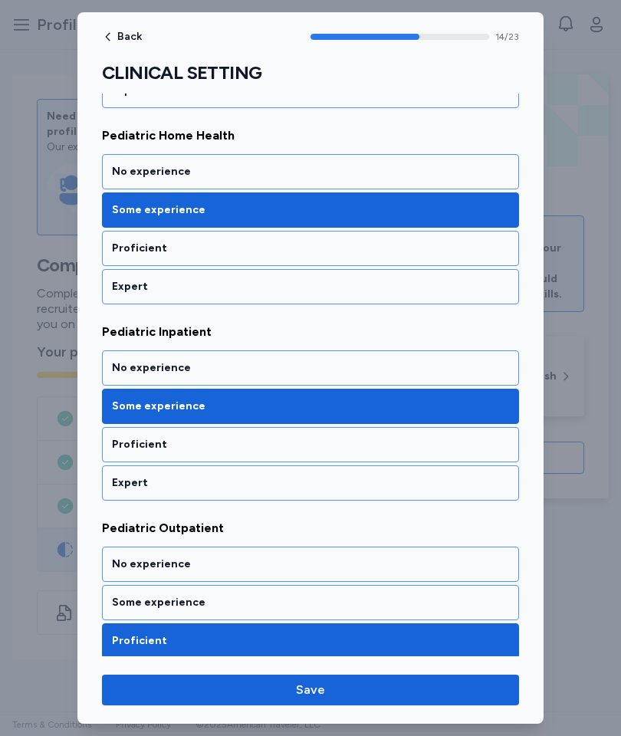
click at [390, 455] on div "Proficient" at bounding box center [310, 444] width 417 height 35
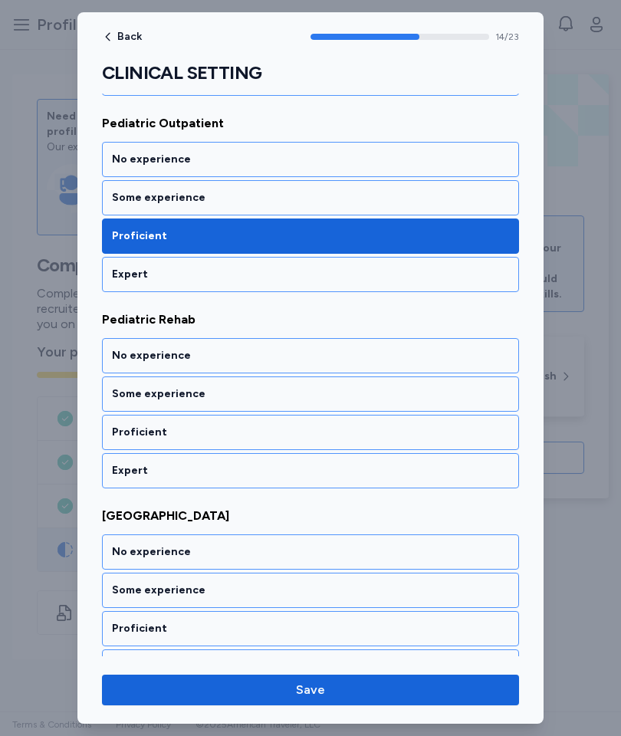
scroll to position [2782, 0]
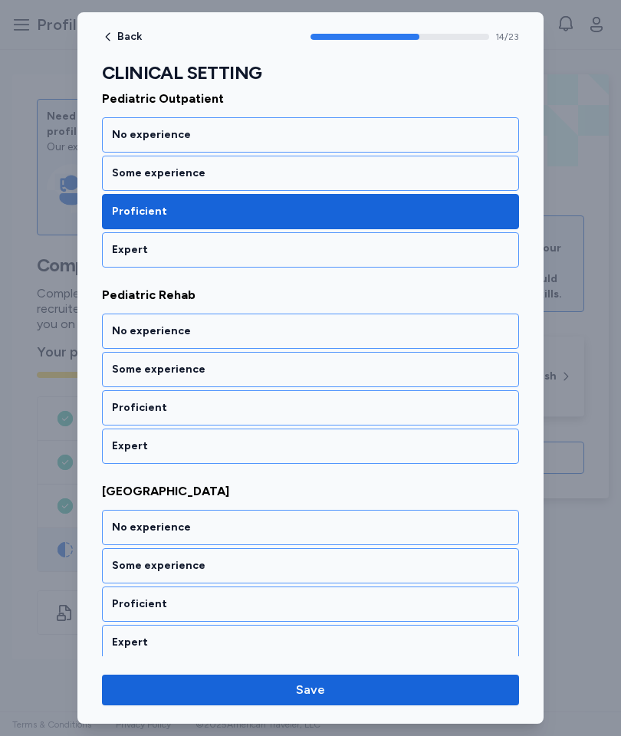
click at [405, 413] on div "Proficient" at bounding box center [310, 407] width 397 height 15
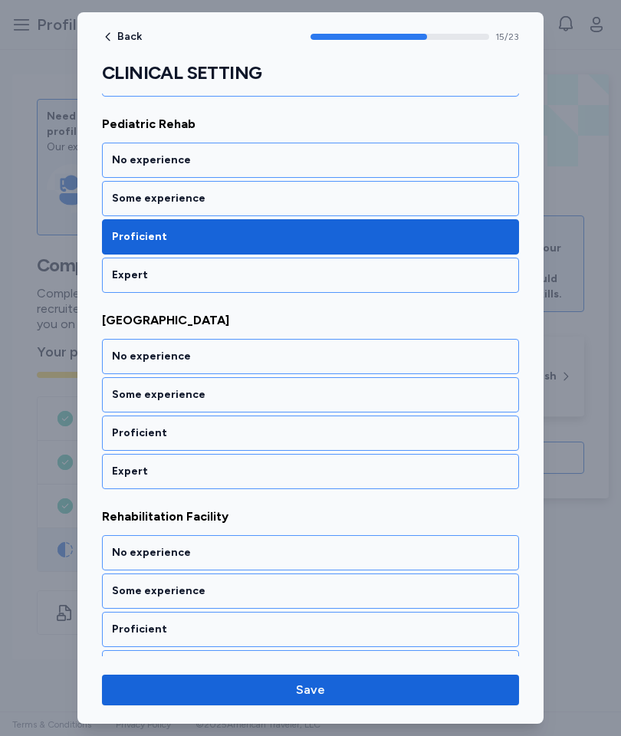
scroll to position [2978, 0]
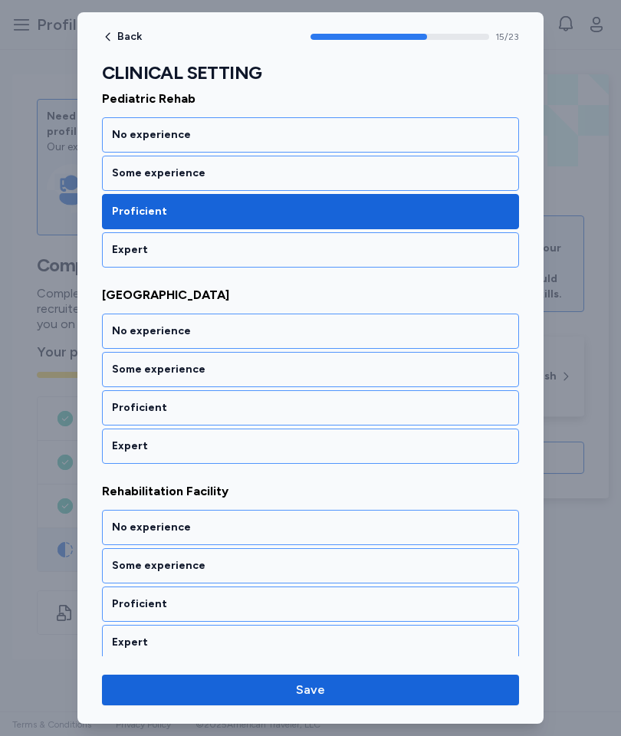
click at [451, 361] on div "Some experience" at bounding box center [310, 369] width 417 height 35
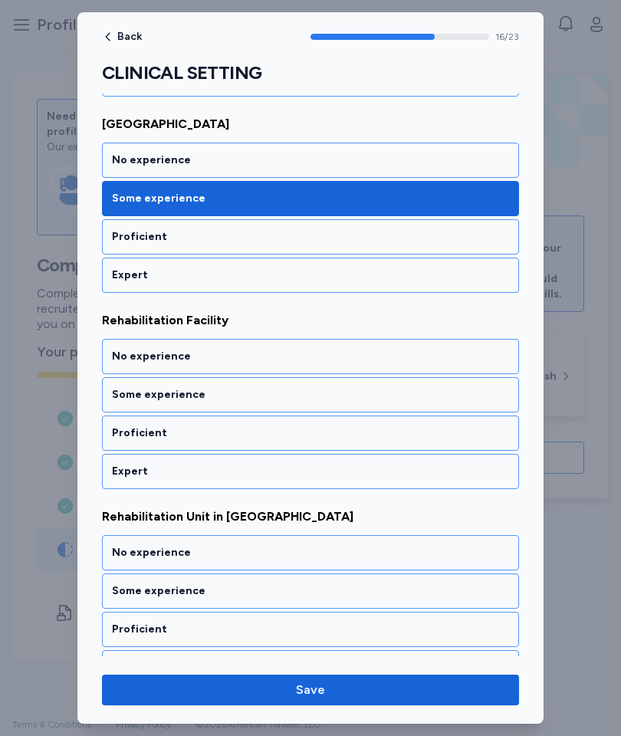
scroll to position [3174, 0]
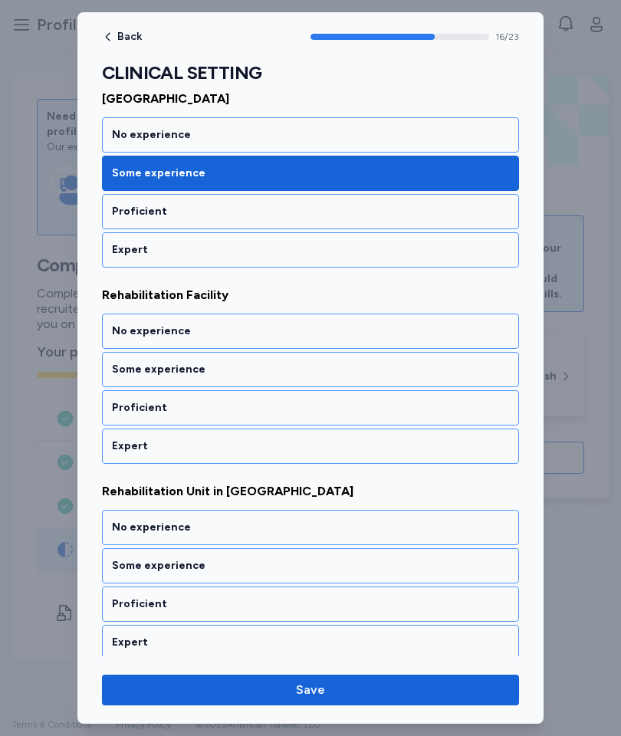
click at [410, 406] on div "Proficient" at bounding box center [310, 407] width 397 height 15
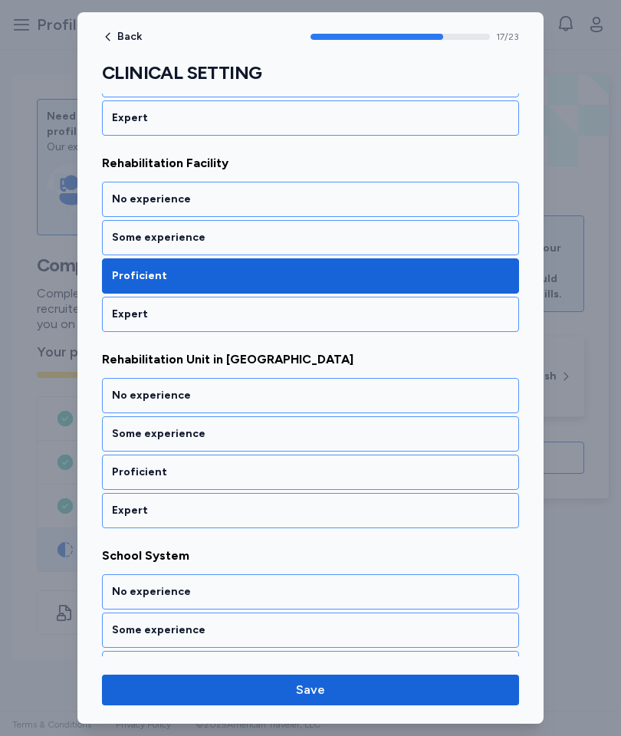
scroll to position [3371, 0]
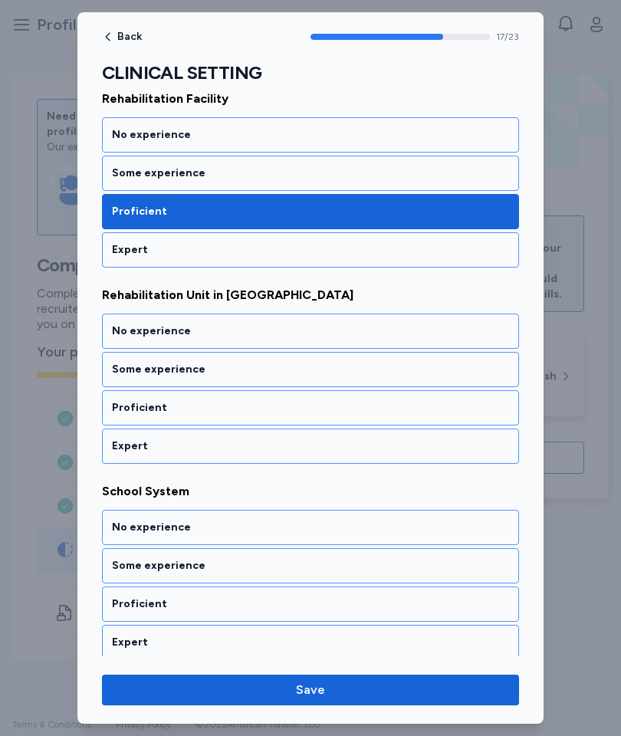
click at [411, 410] on div "Proficient" at bounding box center [310, 407] width 397 height 15
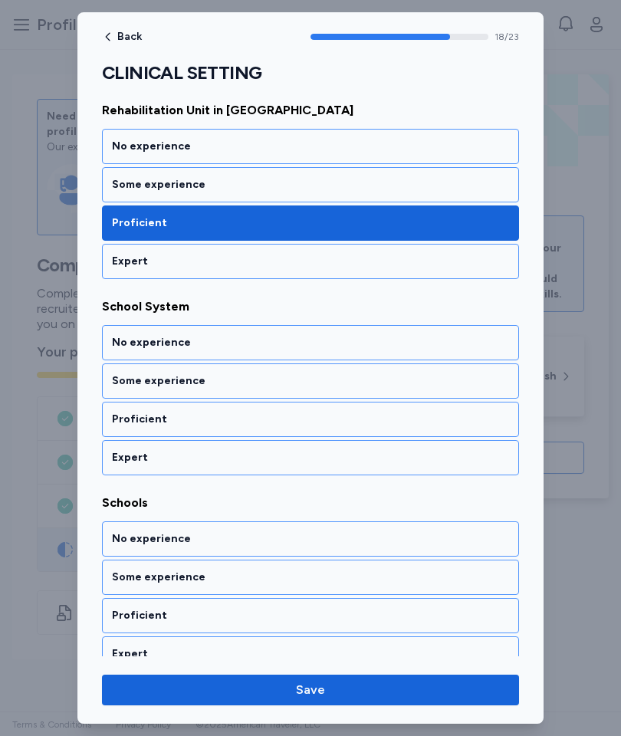
scroll to position [3567, 0]
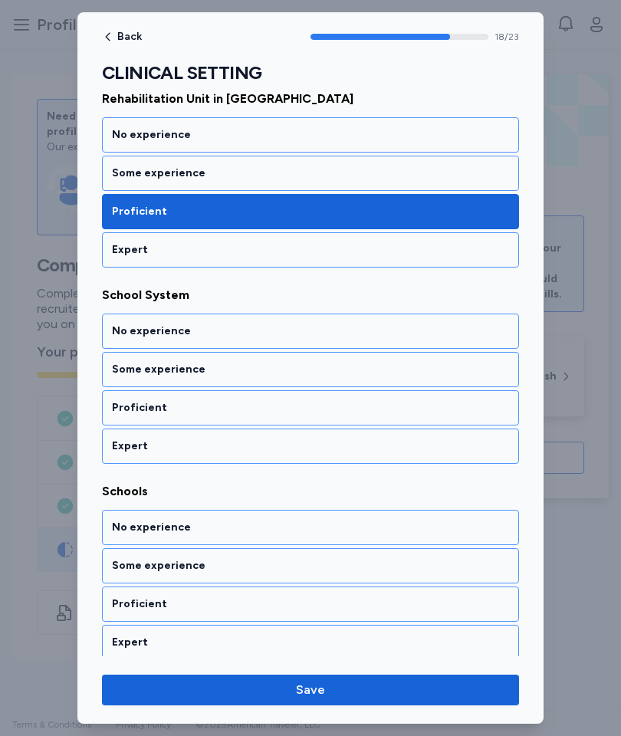
click at [453, 328] on div "No experience" at bounding box center [310, 331] width 397 height 15
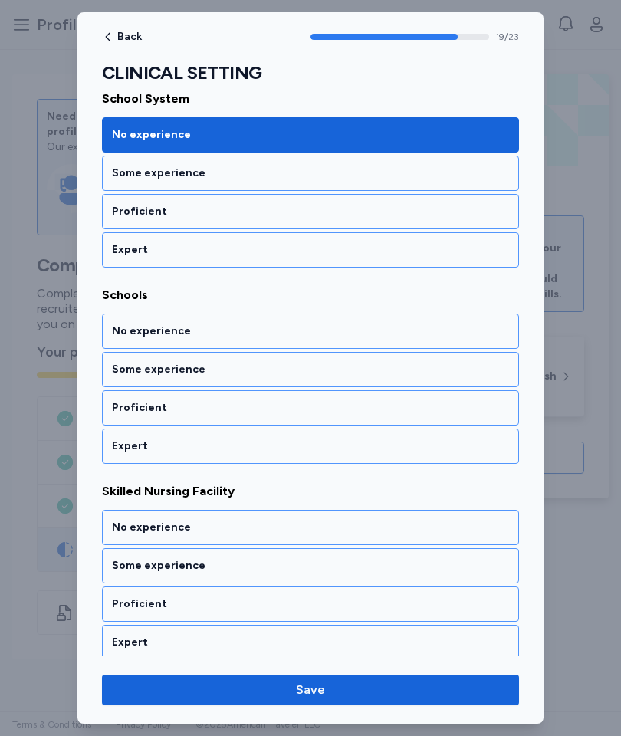
click at [459, 331] on div "No experience" at bounding box center [310, 331] width 397 height 15
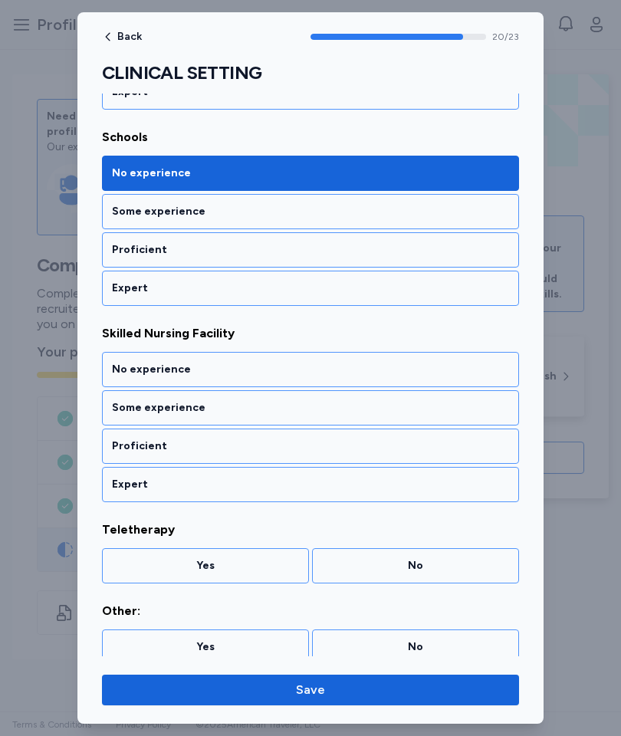
scroll to position [3933, 0]
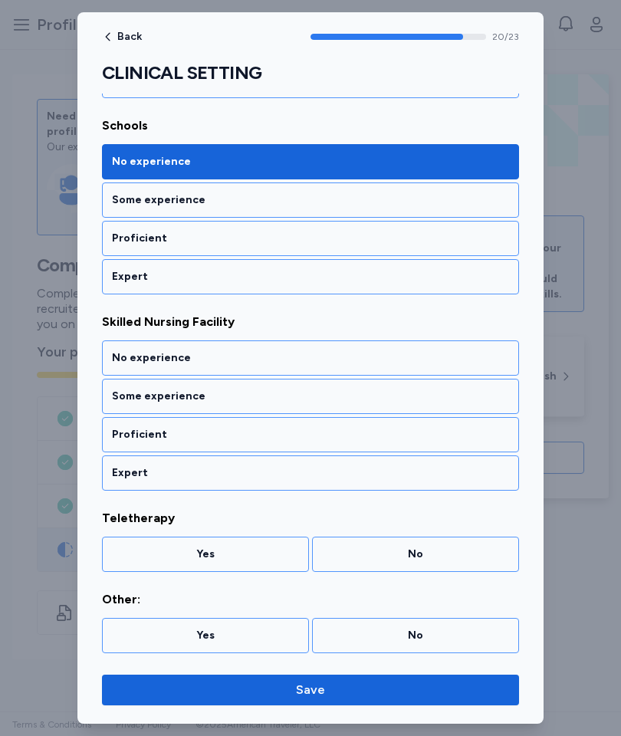
click at [413, 426] on div "Proficient" at bounding box center [310, 434] width 417 height 35
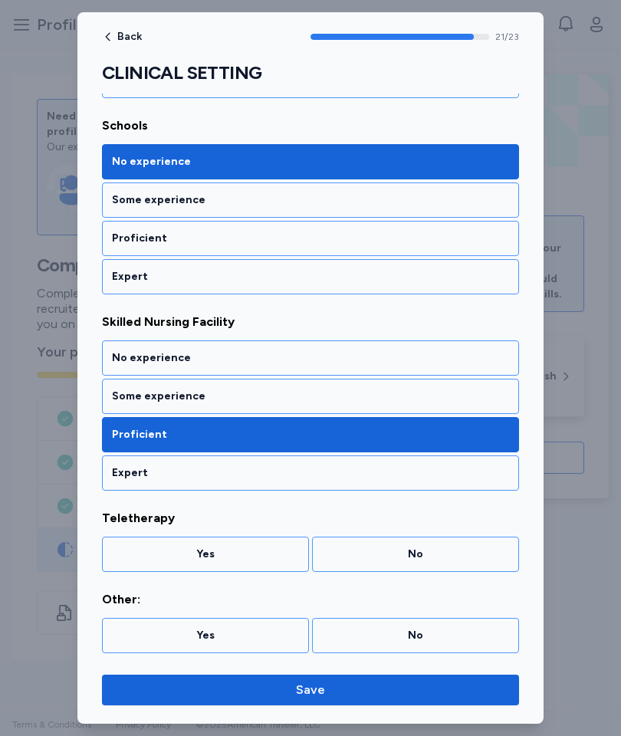
click at [449, 553] on div "No" at bounding box center [415, 554] width 187 height 15
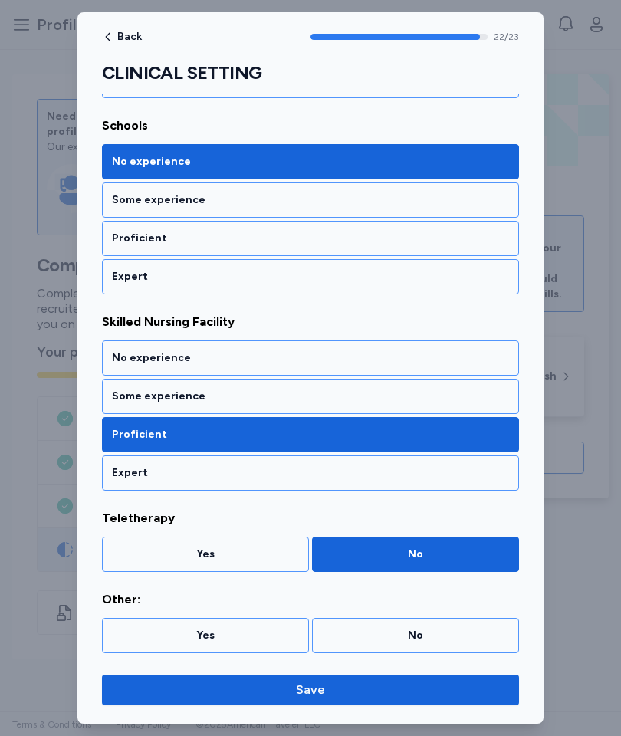
click at [462, 630] on div "No" at bounding box center [415, 635] width 187 height 15
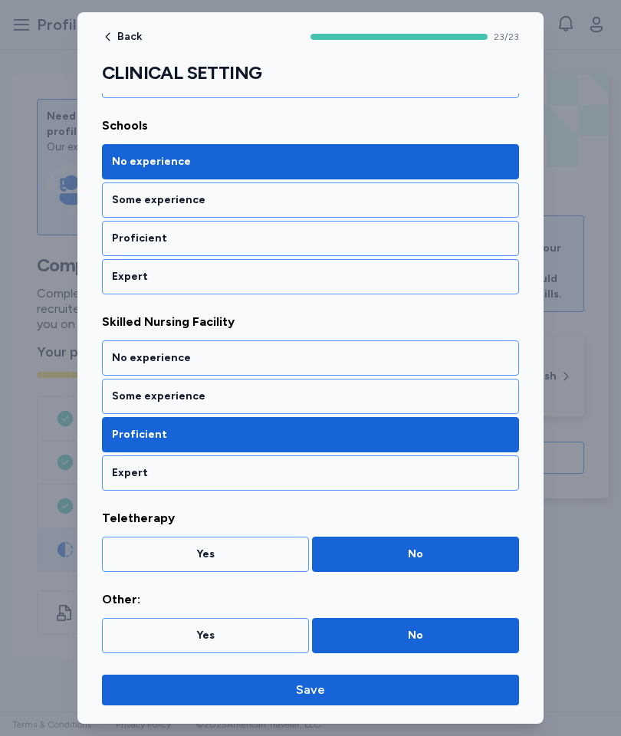
click at [410, 689] on span "Save" at bounding box center [310, 690] width 393 height 18
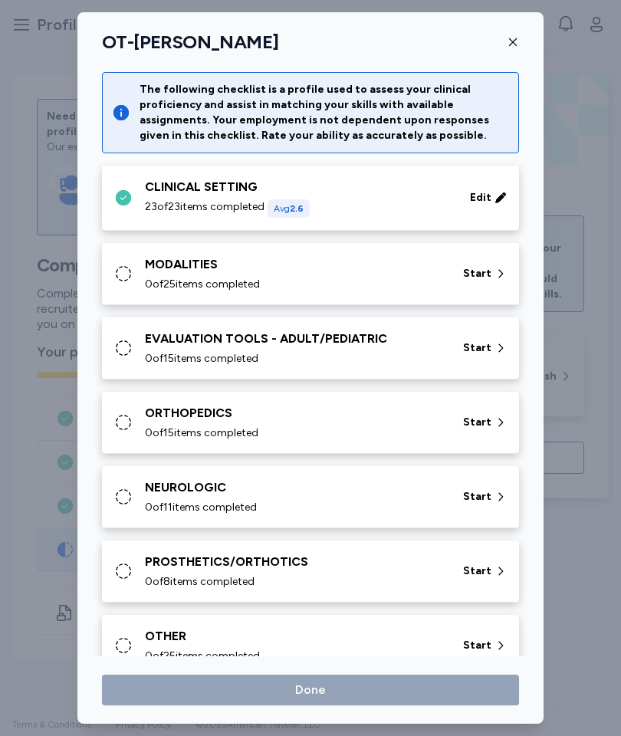
click at [481, 268] on span "Start" at bounding box center [477, 273] width 28 height 15
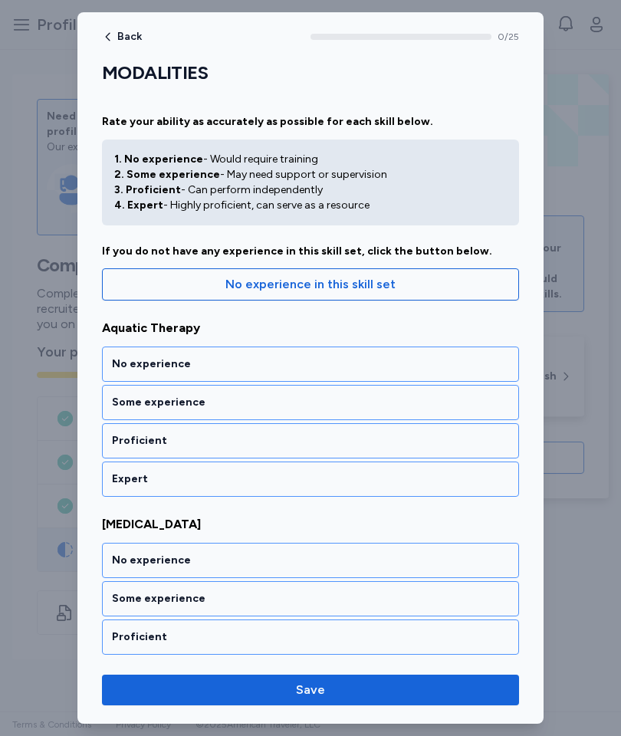
scroll to position [42, 0]
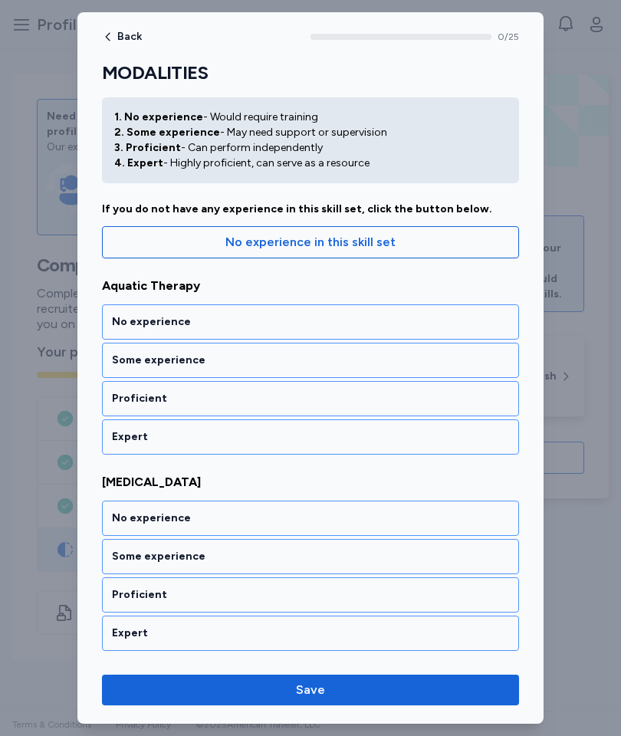
click at [426, 320] on div "No experience" at bounding box center [310, 321] width 397 height 15
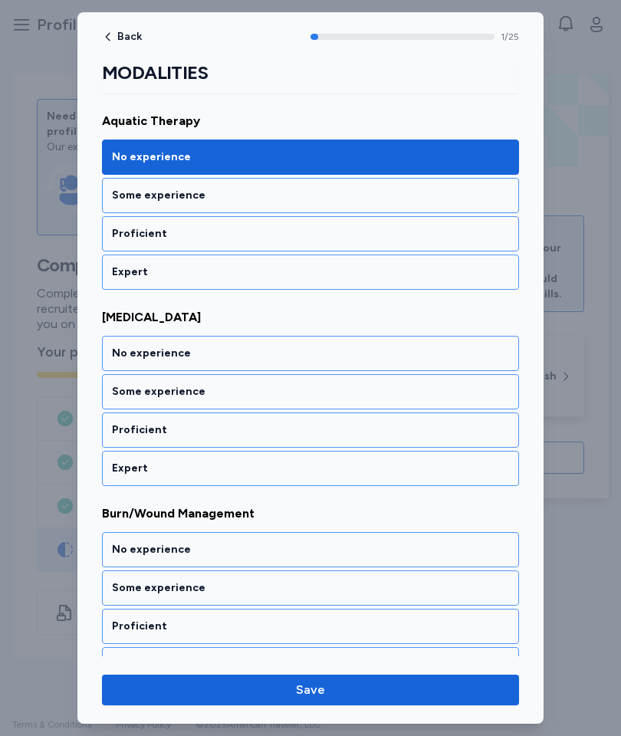
scroll to position [229, 0]
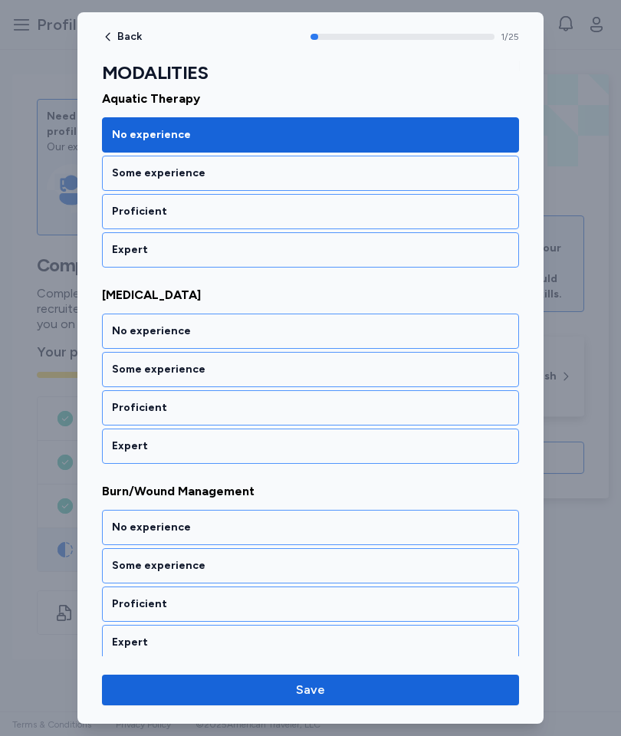
click at [382, 406] on div "Proficient" at bounding box center [310, 407] width 397 height 15
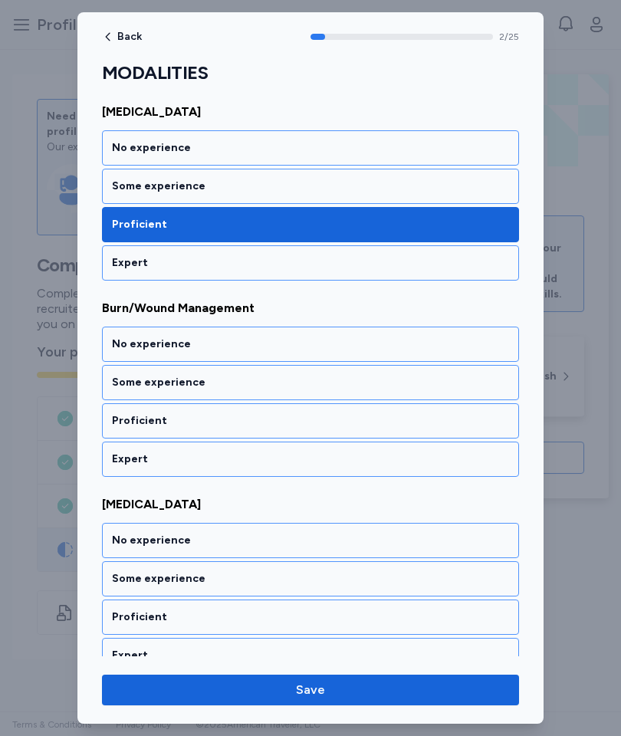
scroll to position [426, 0]
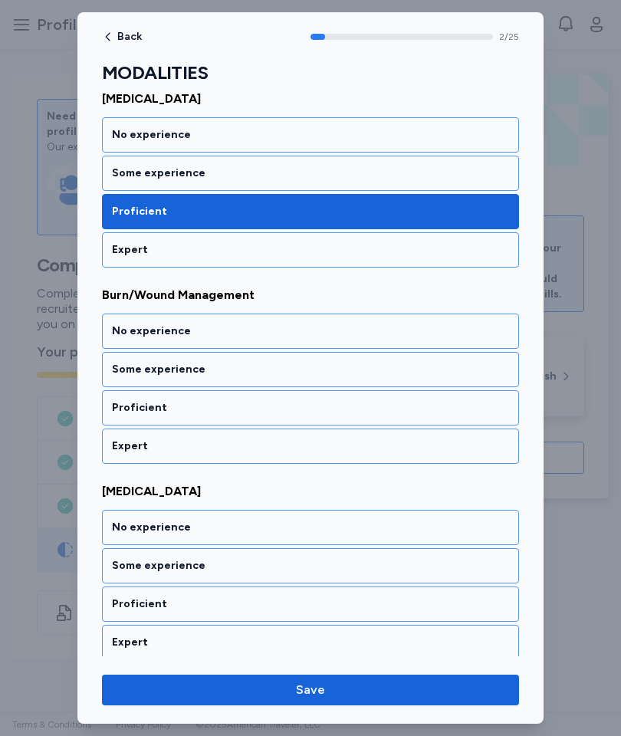
click at [384, 413] on div "Proficient" at bounding box center [310, 407] width 397 height 15
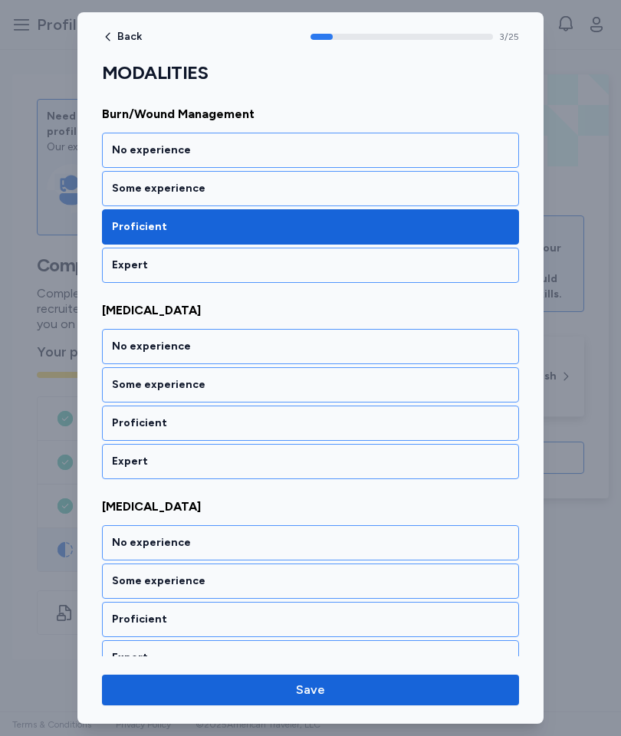
scroll to position [622, 0]
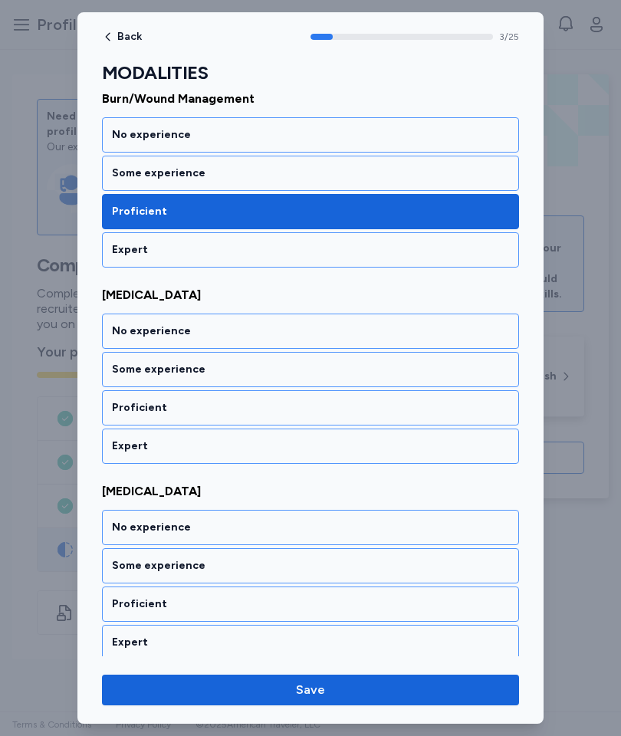
click at [395, 410] on div "Proficient" at bounding box center [310, 407] width 397 height 15
click at [413, 327] on div "No experience" at bounding box center [310, 331] width 397 height 15
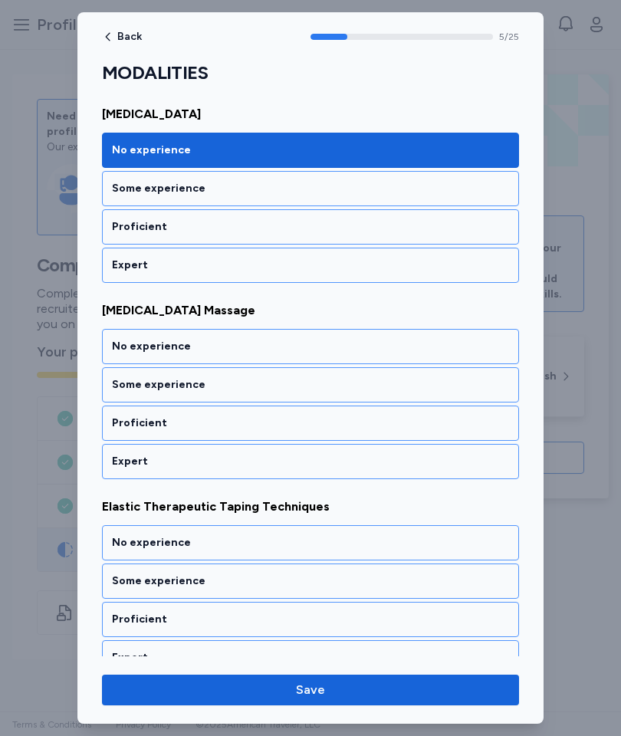
scroll to position [1015, 0]
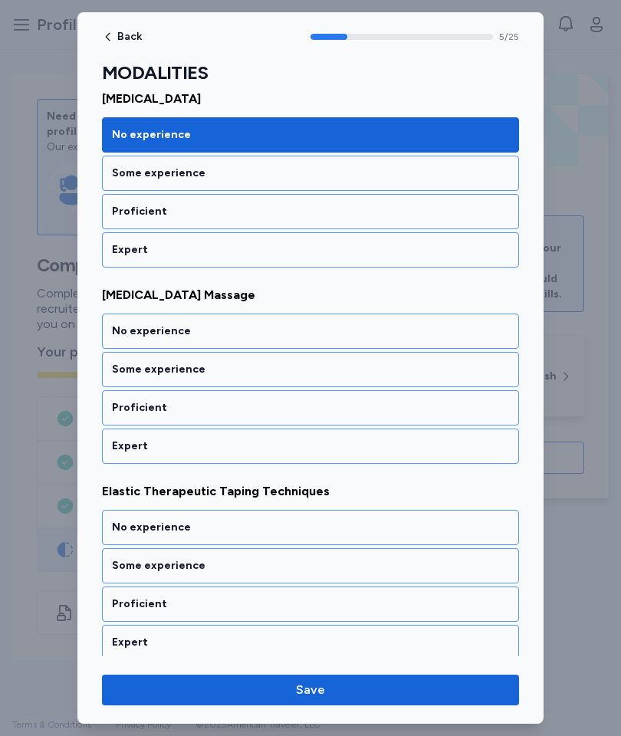
click at [427, 335] on div "No experience" at bounding box center [310, 331] width 397 height 15
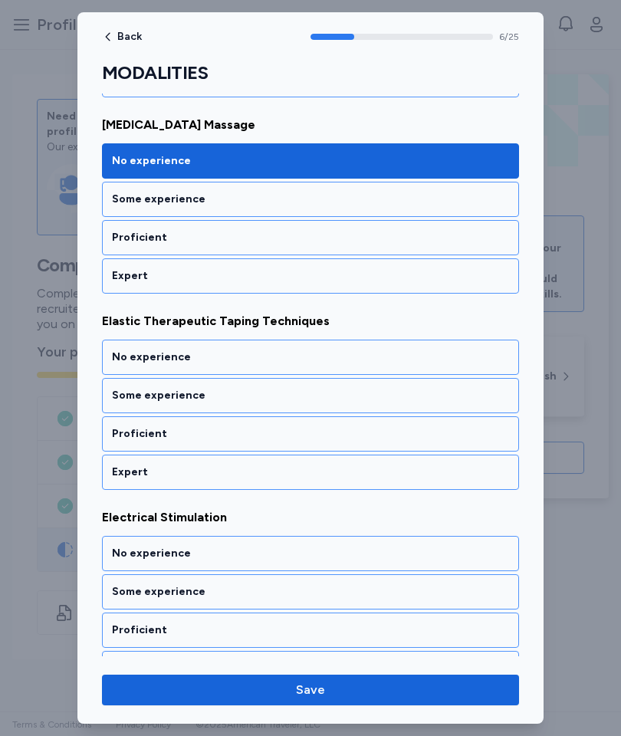
scroll to position [1211, 0]
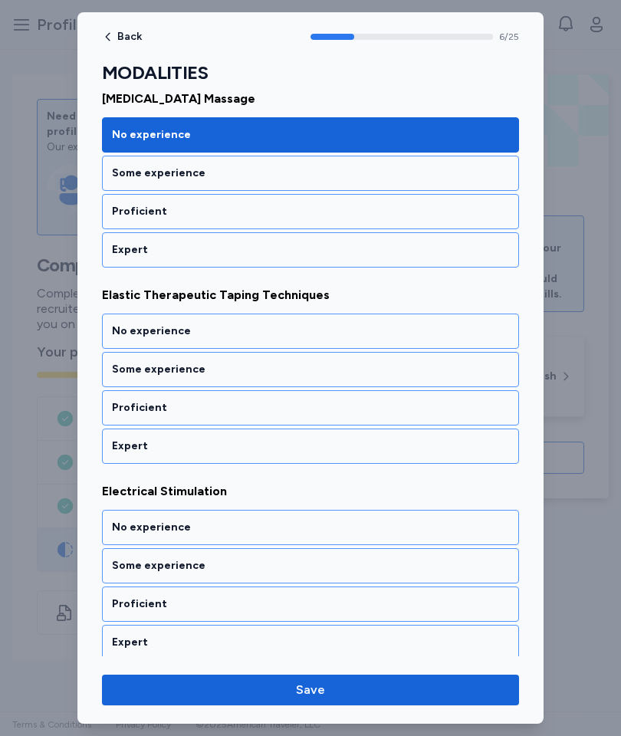
click at [430, 180] on div "Some experience" at bounding box center [310, 173] width 397 height 15
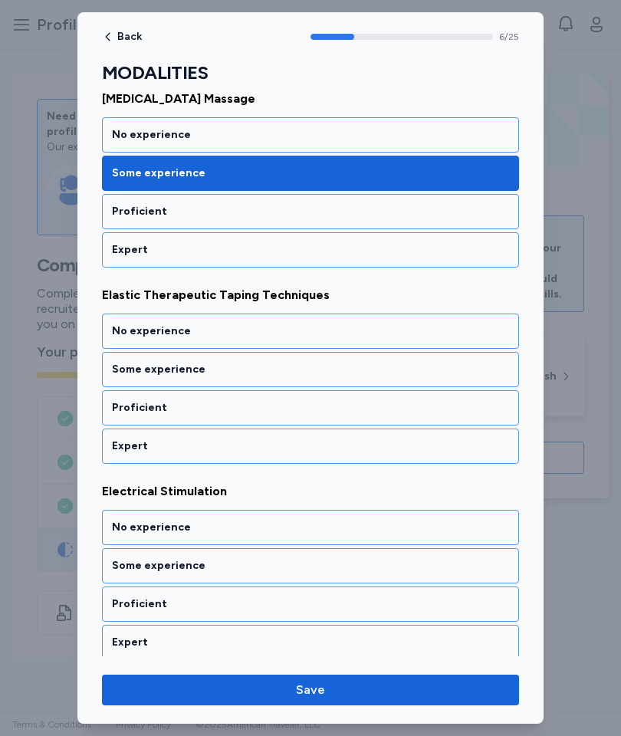
click at [440, 369] on div "Some experience" at bounding box center [310, 369] width 397 height 15
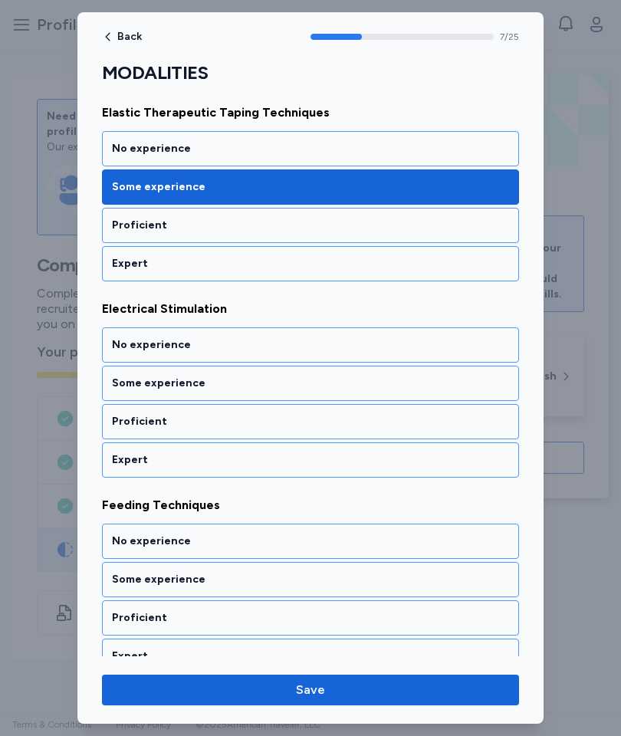
scroll to position [1407, 0]
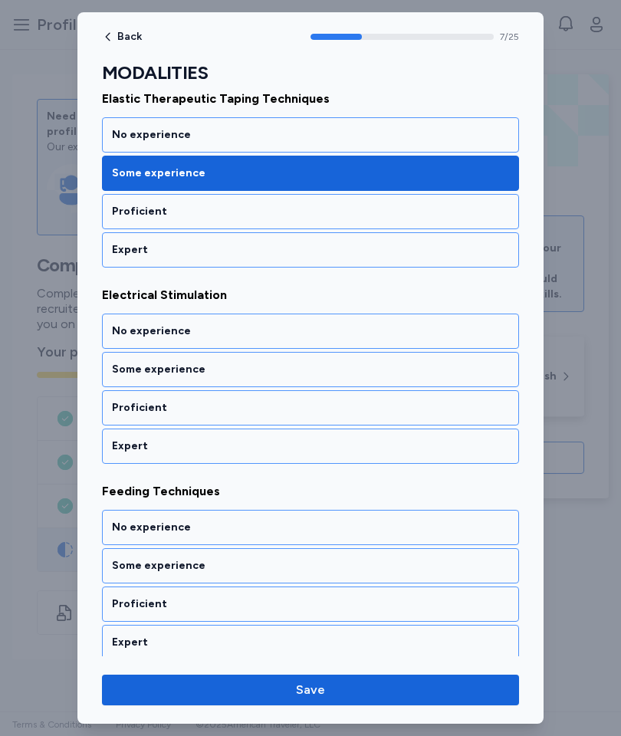
click at [393, 367] on div "Some experience" at bounding box center [310, 369] width 397 height 15
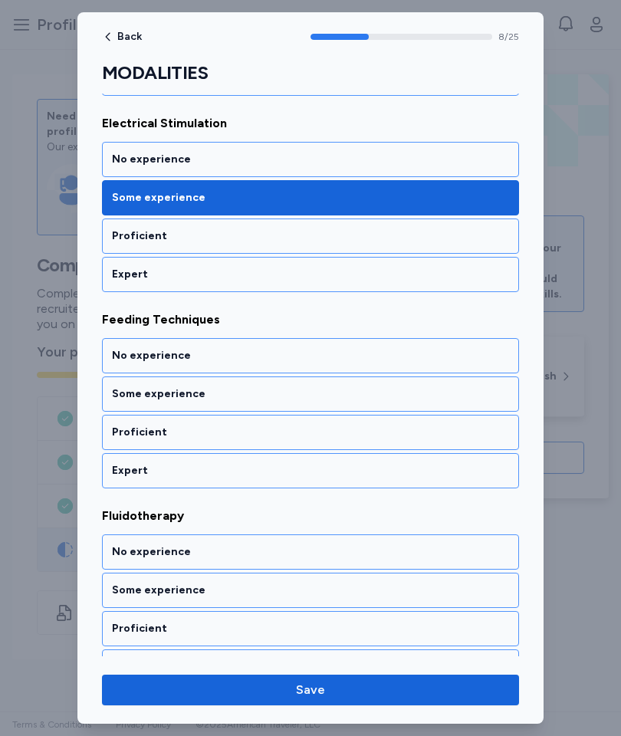
scroll to position [1604, 0]
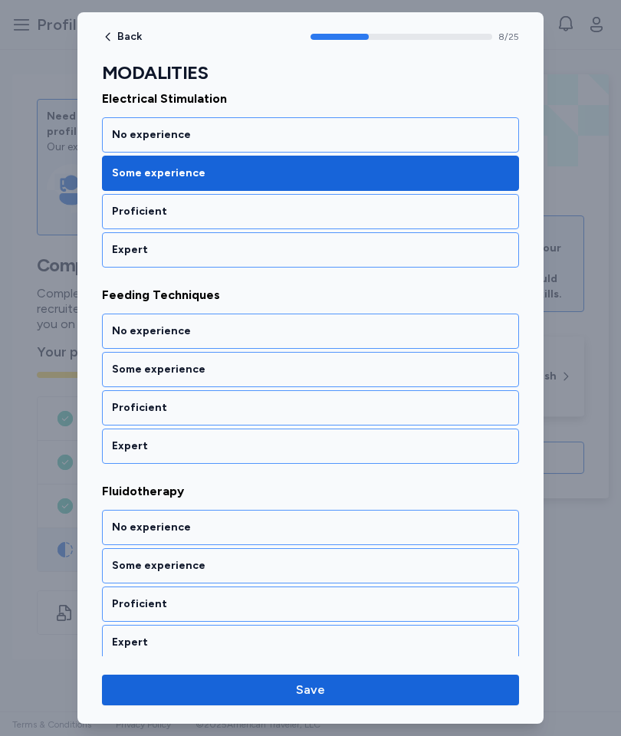
click at [436, 335] on div "No experience" at bounding box center [310, 331] width 397 height 15
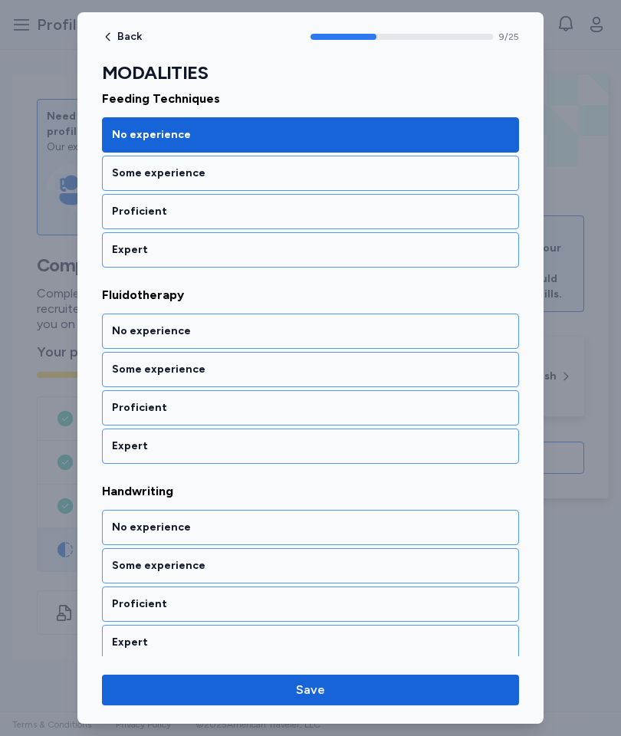
scroll to position [1800, 0]
click at [442, 369] on div "Some experience" at bounding box center [310, 369] width 397 height 15
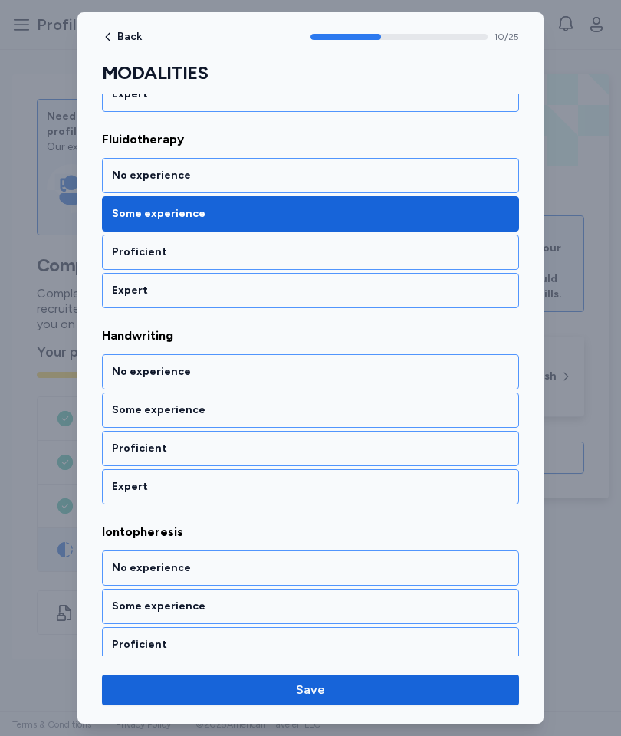
scroll to position [1996, 0]
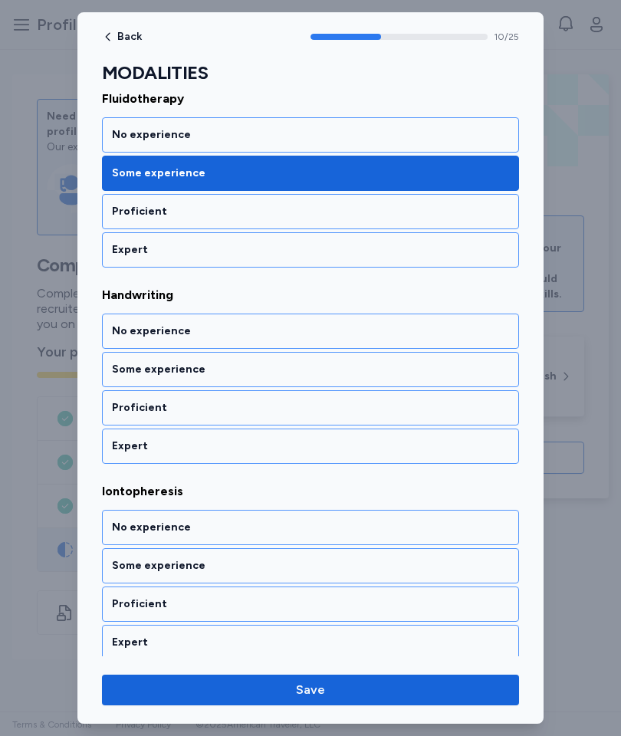
click at [424, 370] on div "Some experience" at bounding box center [310, 369] width 397 height 15
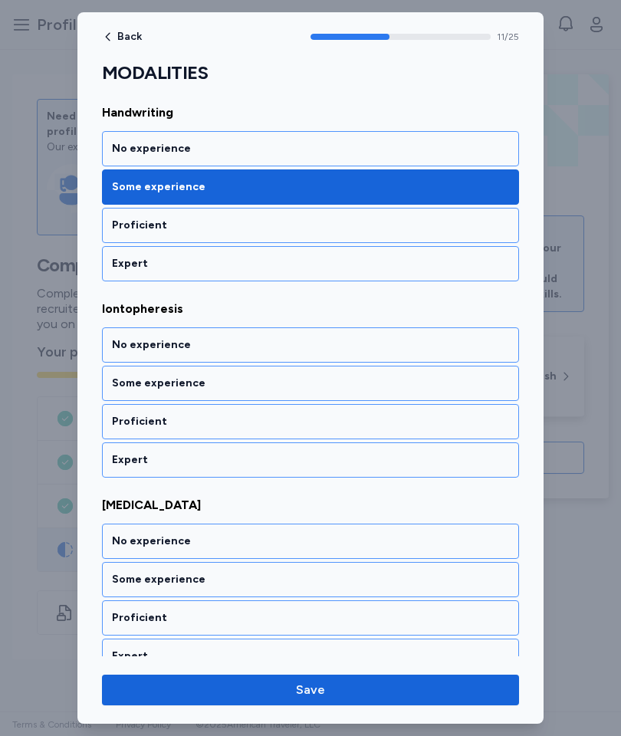
scroll to position [2193, 0]
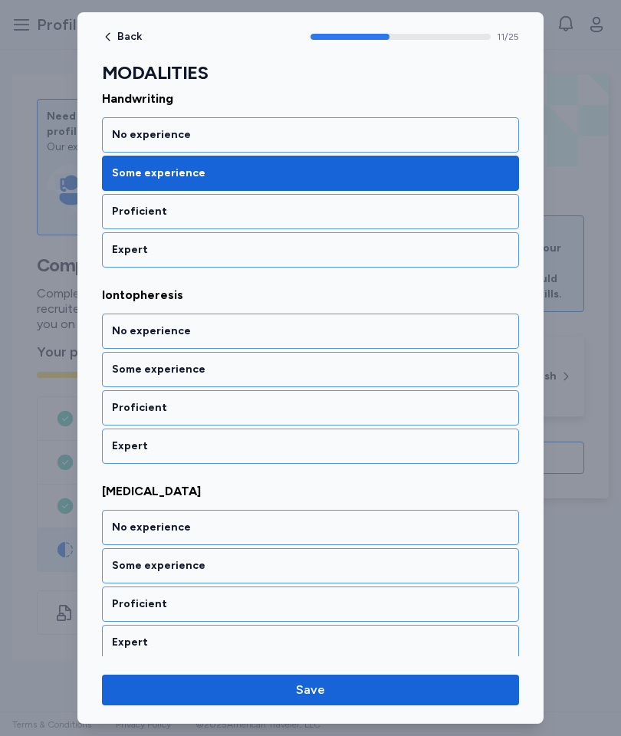
click at [415, 369] on div "Some experience" at bounding box center [310, 369] width 397 height 15
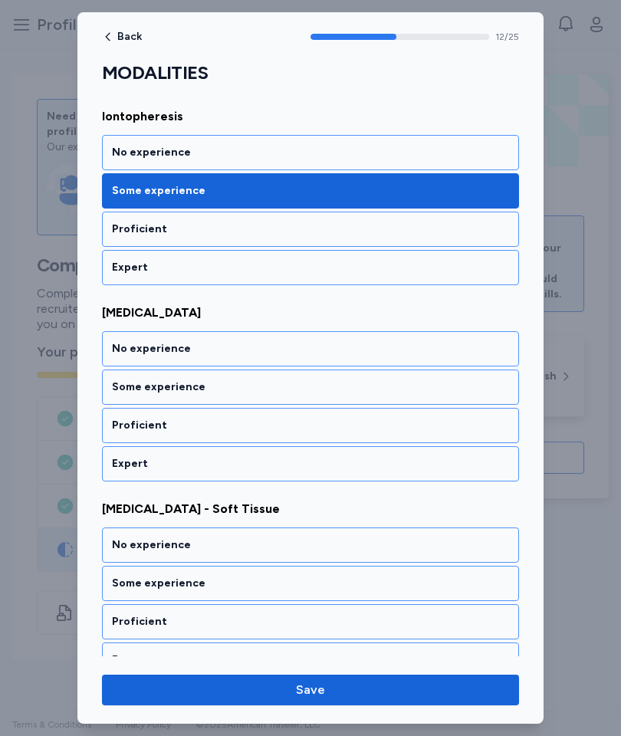
scroll to position [2389, 0]
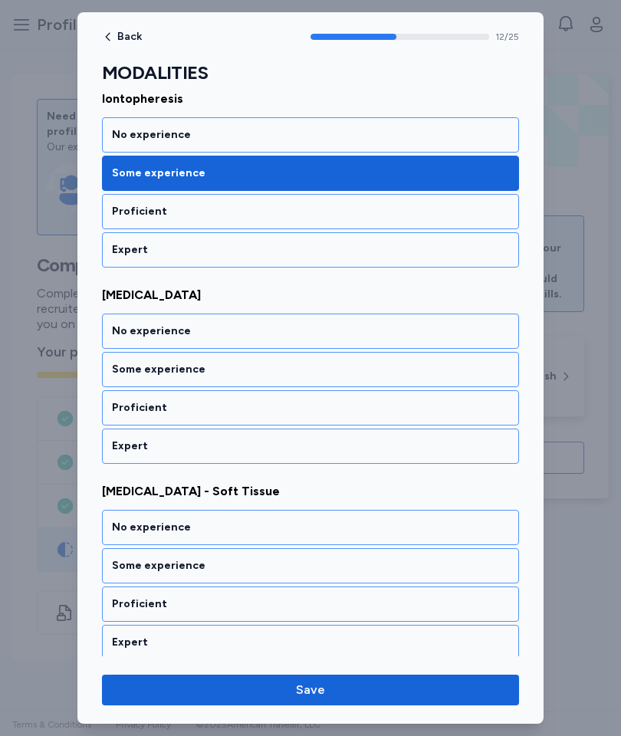
click at [383, 415] on div "Proficient" at bounding box center [310, 407] width 397 height 15
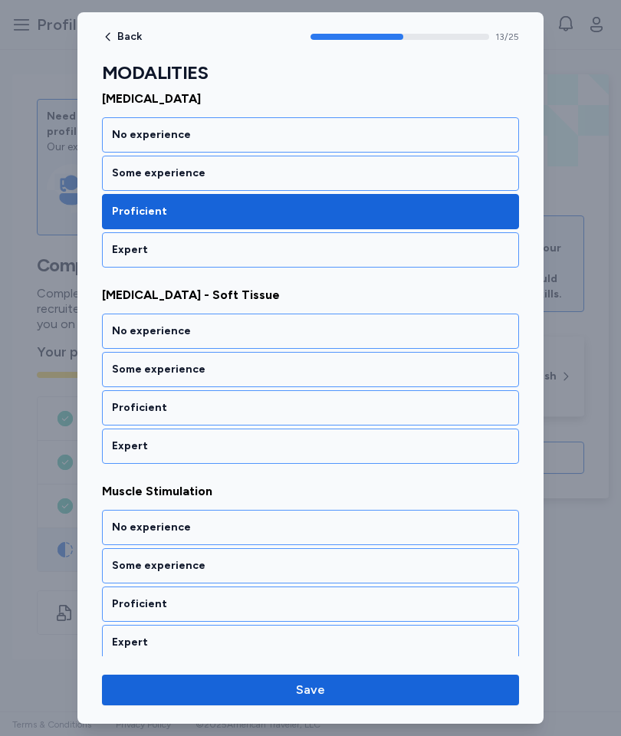
click at [386, 416] on div "Proficient" at bounding box center [310, 407] width 417 height 35
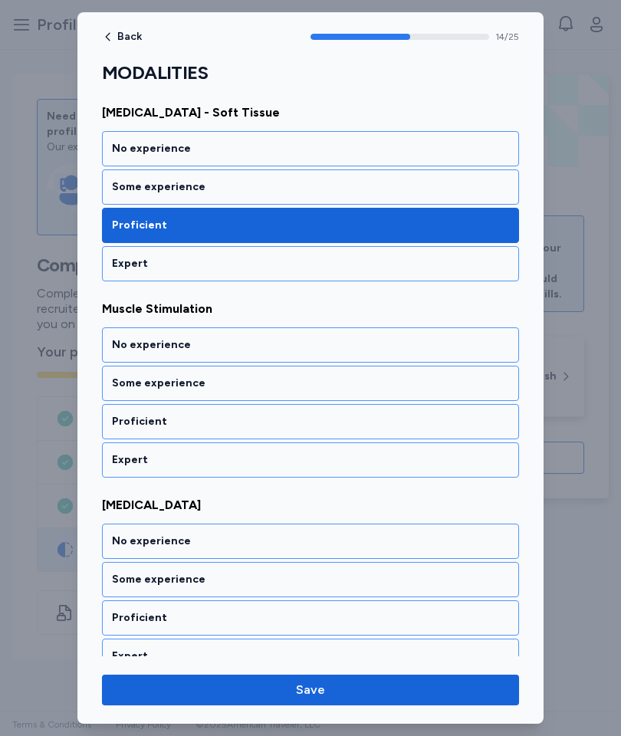
scroll to position [2782, 0]
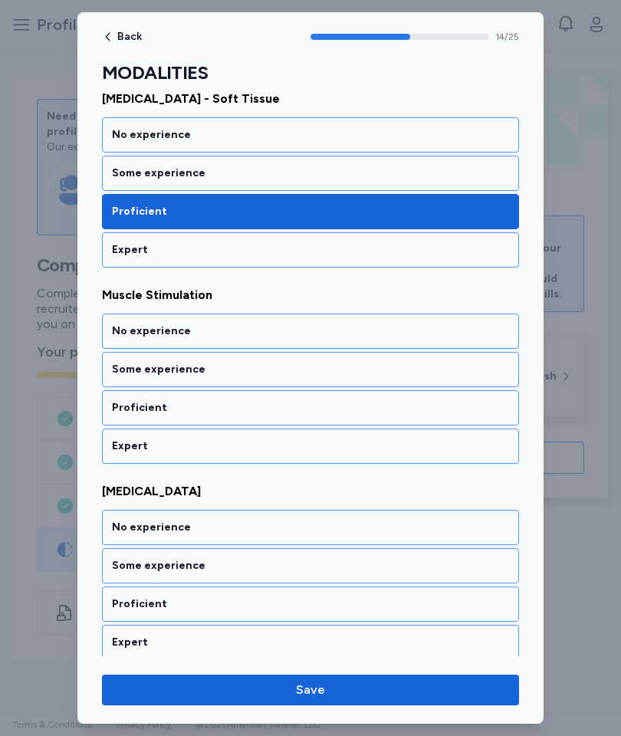
click at [406, 415] on div "Proficient" at bounding box center [310, 407] width 397 height 15
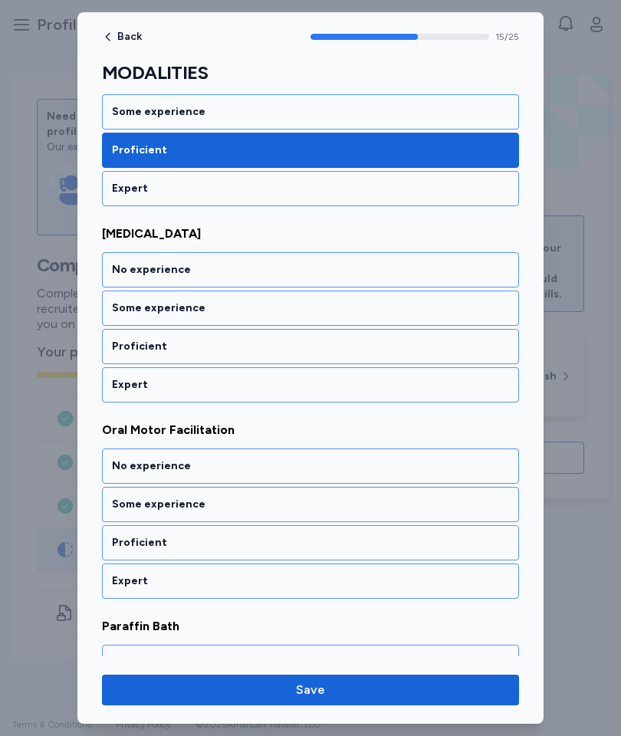
scroll to position [3040, 0]
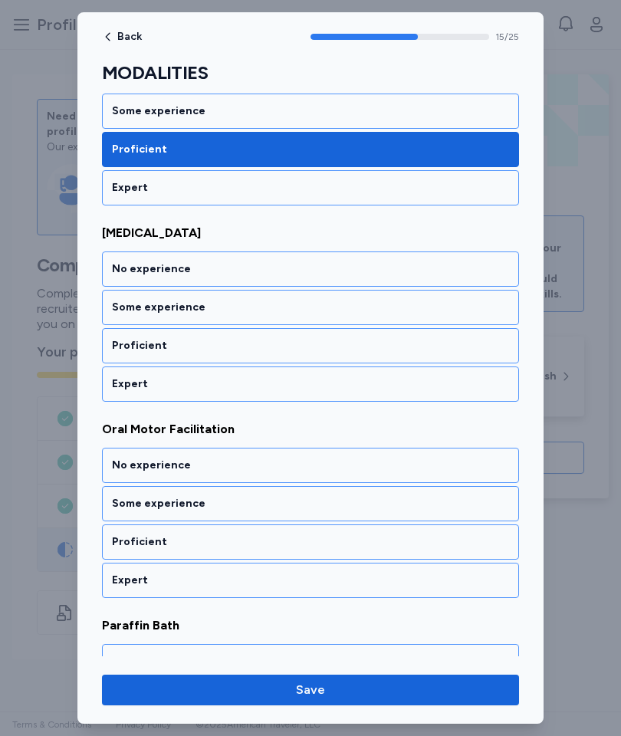
click at [433, 300] on div "Some experience" at bounding box center [310, 307] width 397 height 15
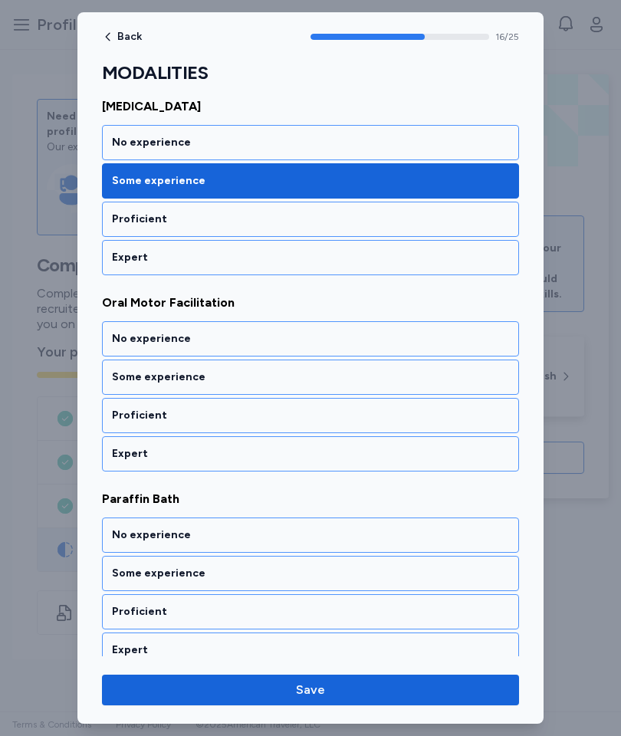
scroll to position [3174, 0]
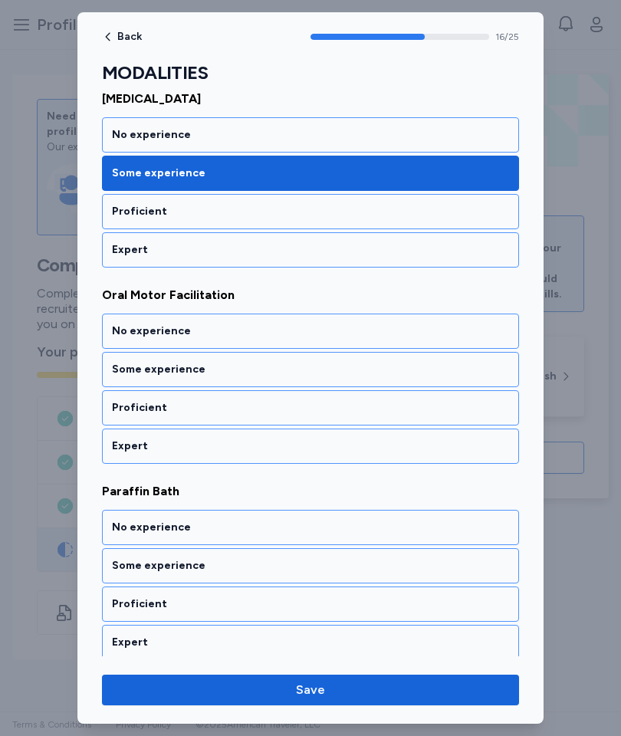
click at [426, 336] on div "No experience" at bounding box center [310, 331] width 397 height 15
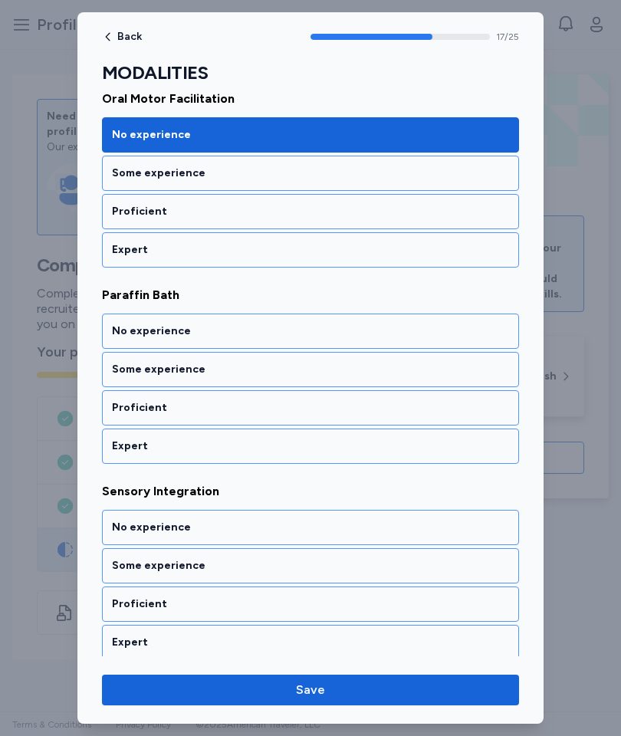
click at [377, 379] on div "Some experience" at bounding box center [310, 369] width 417 height 35
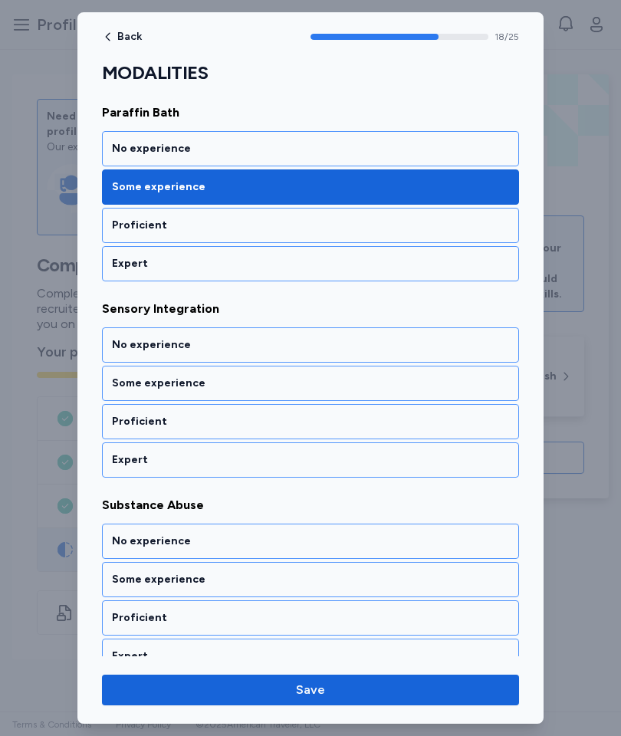
scroll to position [3567, 0]
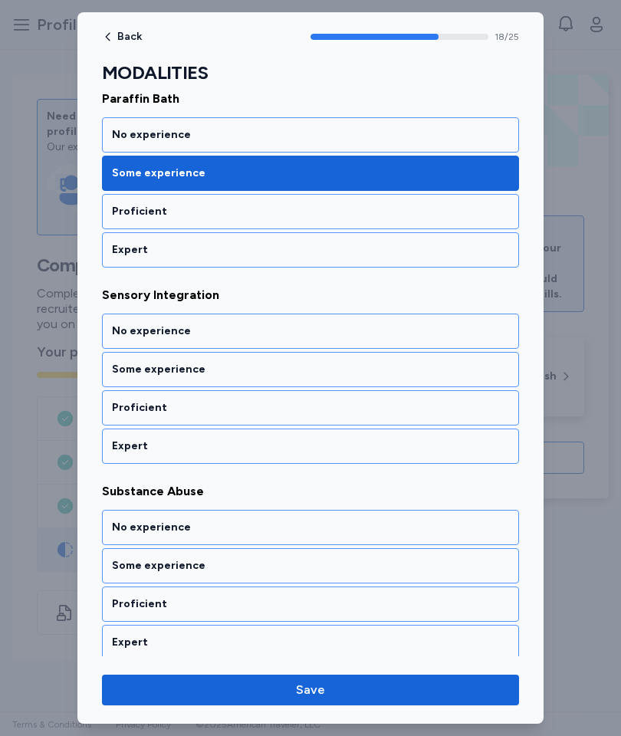
click at [400, 372] on div "Some experience" at bounding box center [310, 369] width 397 height 15
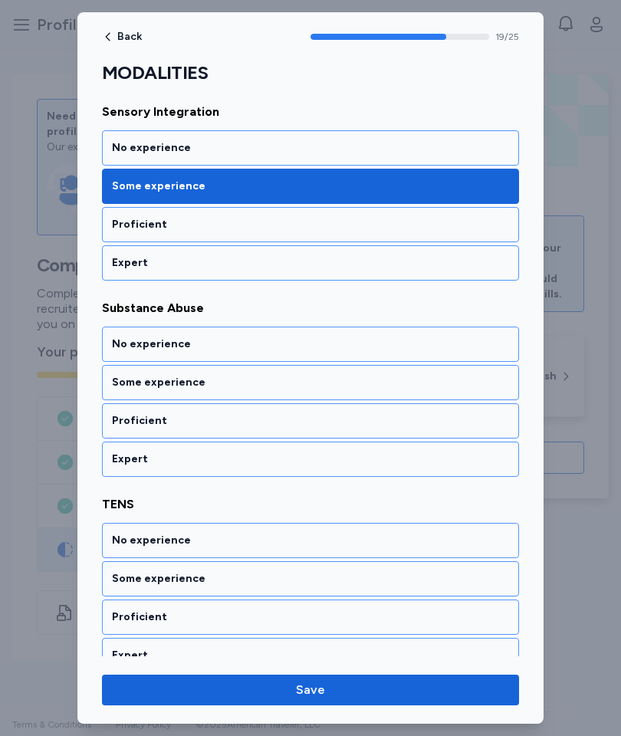
scroll to position [3763, 0]
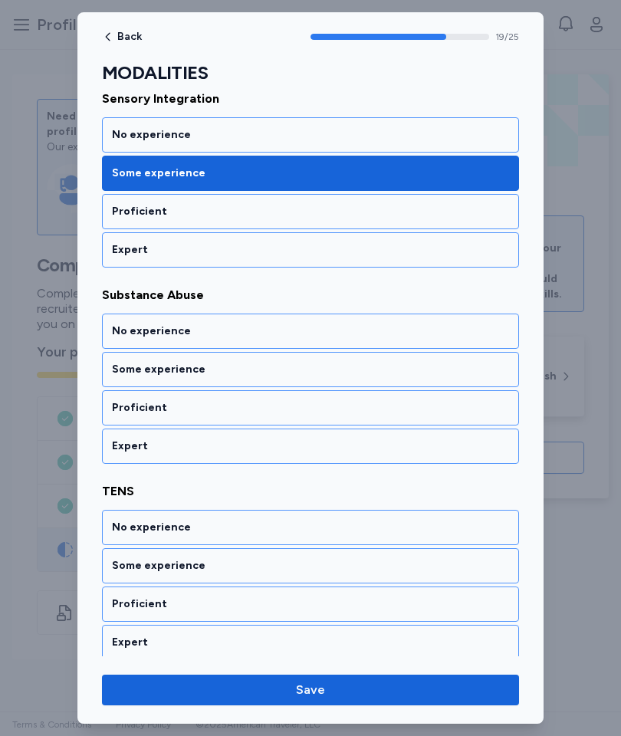
click at [399, 378] on div "Some experience" at bounding box center [310, 369] width 417 height 35
click at [403, 378] on div "Some experience" at bounding box center [310, 369] width 417 height 35
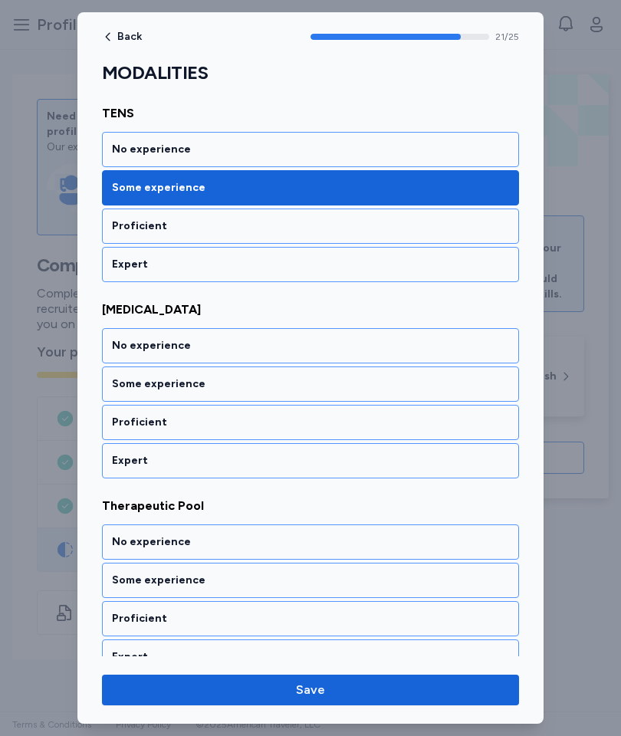
scroll to position [4156, 0]
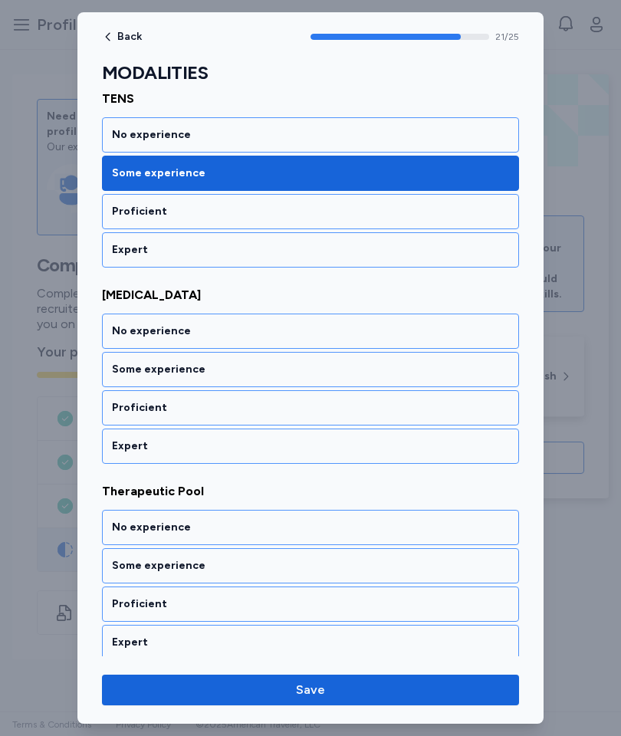
click at [419, 369] on div "Some experience" at bounding box center [310, 369] width 397 height 15
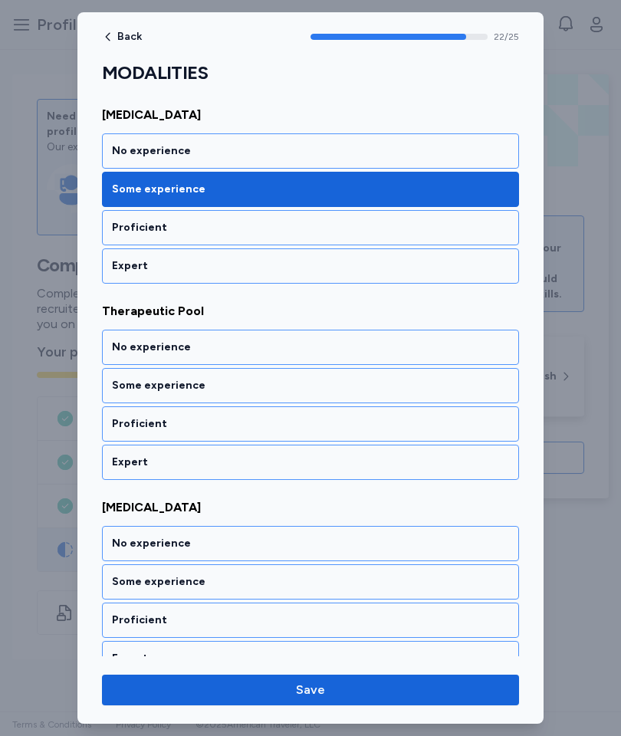
scroll to position [4352, 0]
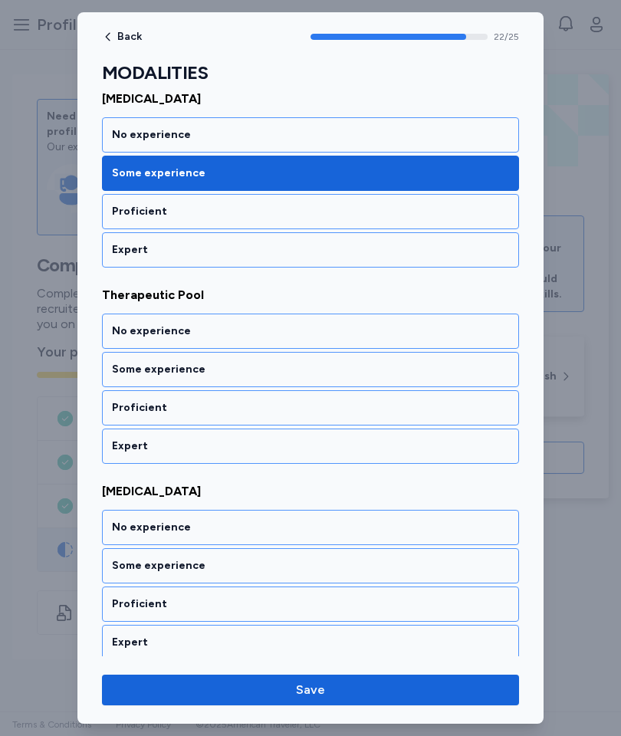
click at [400, 370] on div "Some experience" at bounding box center [310, 369] width 397 height 15
click at [387, 414] on div "Proficient" at bounding box center [310, 407] width 397 height 15
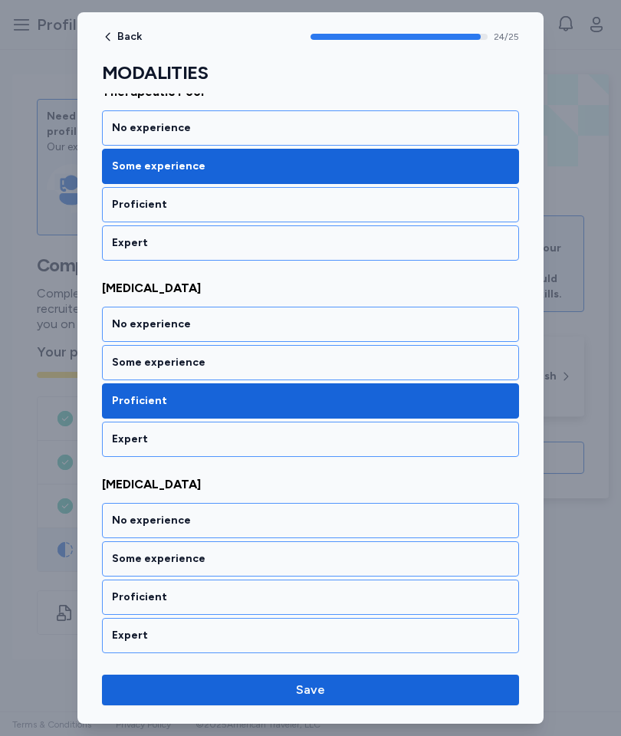
scroll to position [4555, 0]
click at [377, 597] on div "Proficient" at bounding box center [310, 597] width 397 height 15
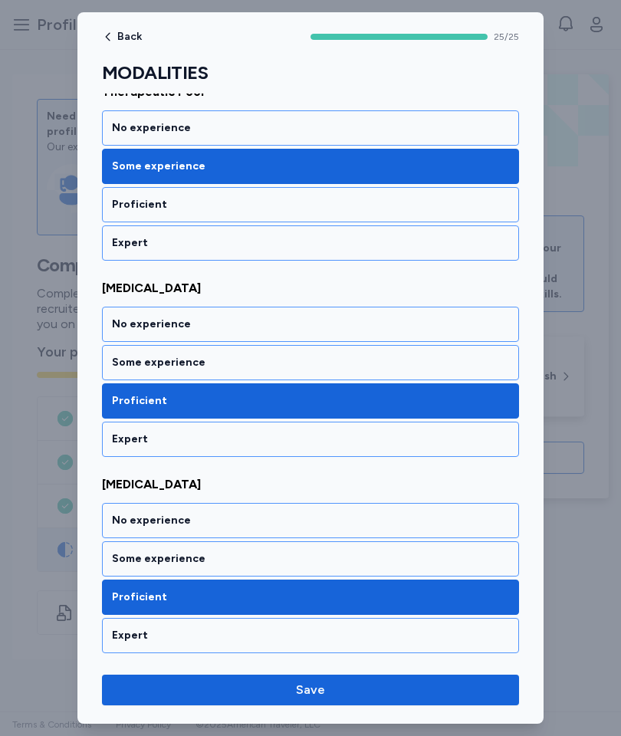
click at [410, 689] on span "Save" at bounding box center [310, 690] width 393 height 18
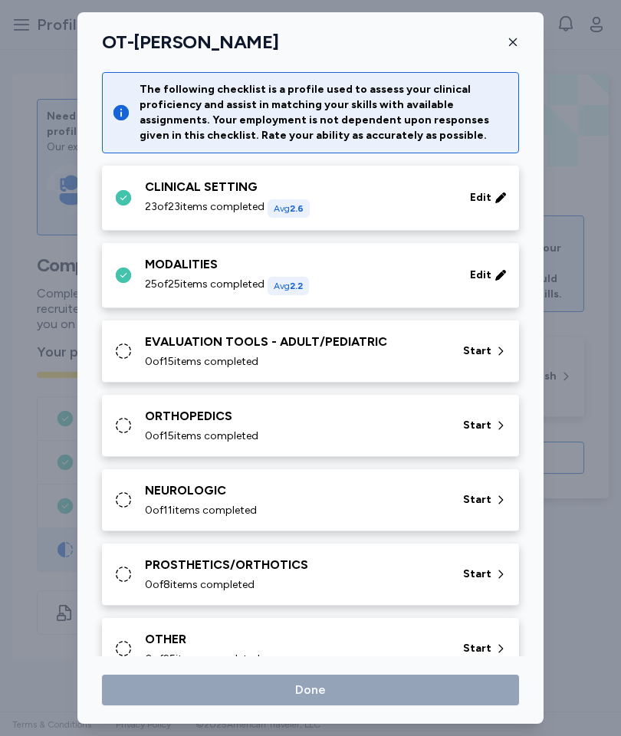
scroll to position [0, 0]
